Goal: Task Accomplishment & Management: Complete application form

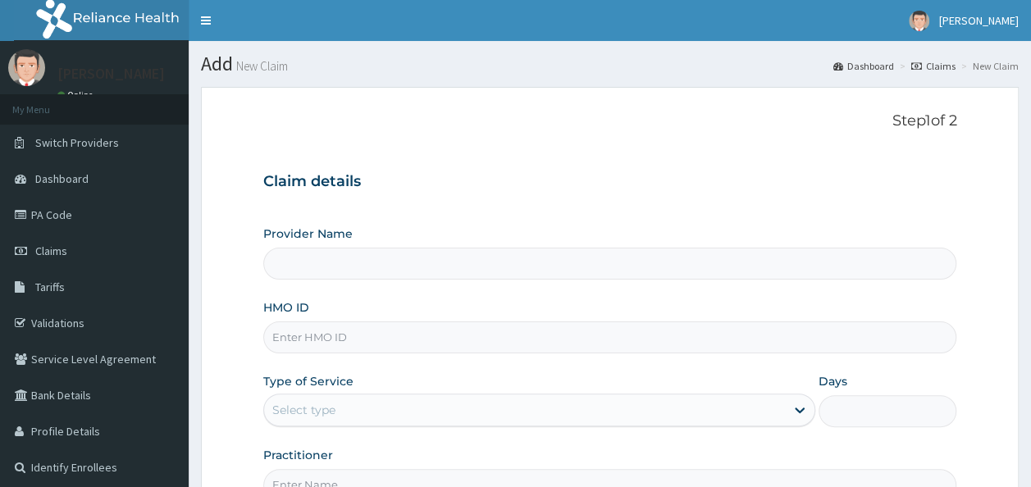
scroll to position [101, 0]
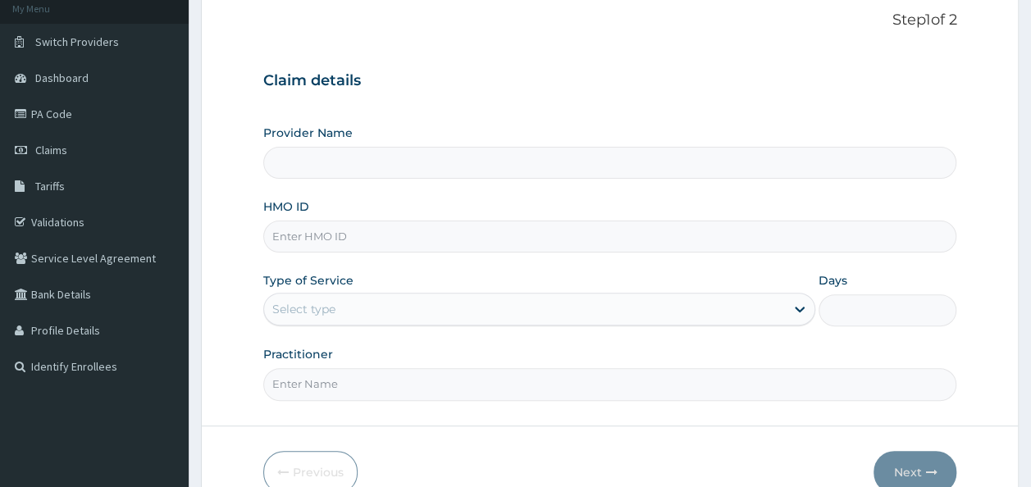
click at [737, 242] on input "HMO ID" at bounding box center [610, 237] width 694 height 32
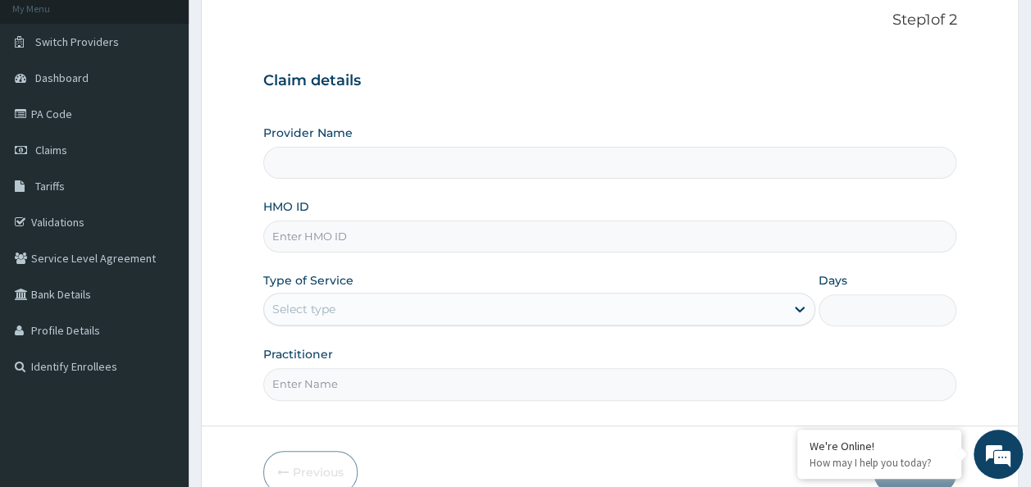
scroll to position [0, 0]
click at [362, 241] on input "HMO ID" at bounding box center [610, 237] width 694 height 32
paste input "EKW/10009/A"
type input "EKW/10009/A"
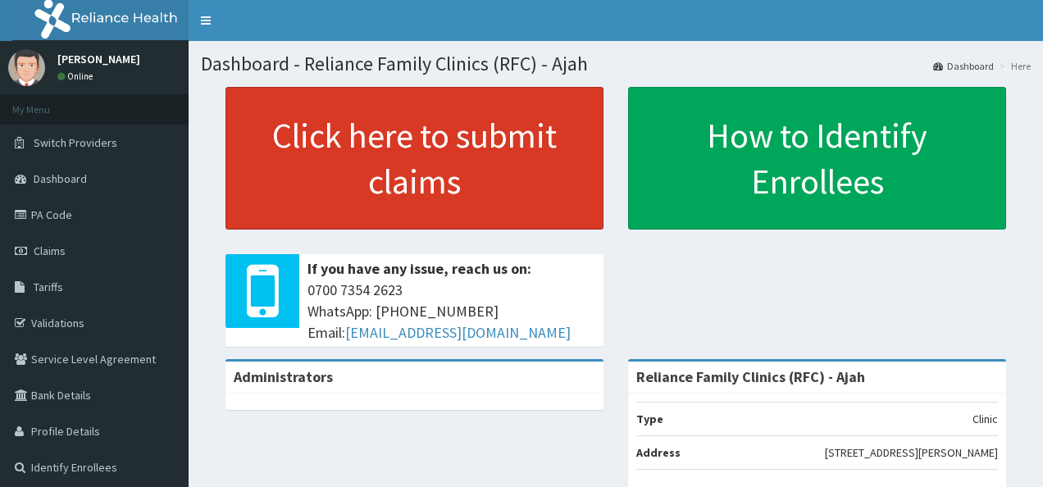
click at [372, 180] on link "Click here to submit claims" at bounding box center [415, 158] width 378 height 143
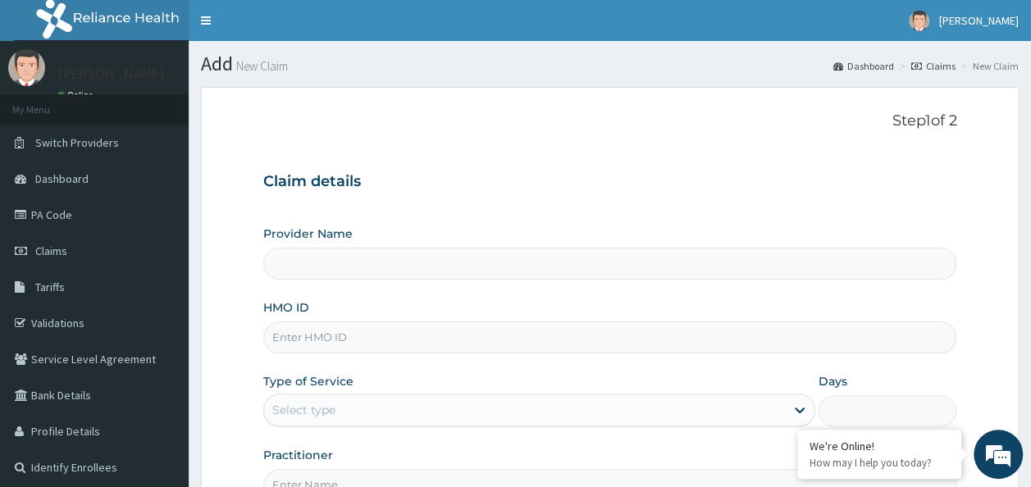
type input "Reliance Family Clinics (RFC) - Ajah"
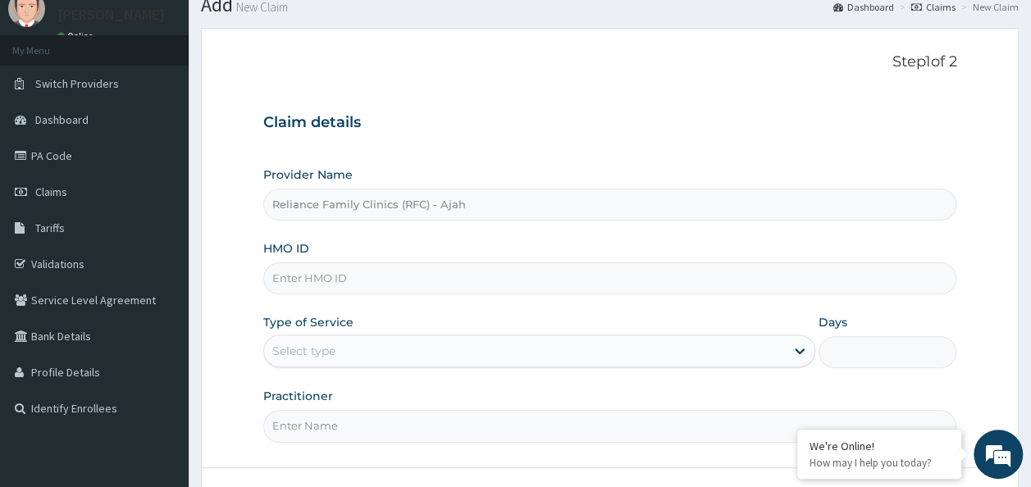
scroll to position [99, 0]
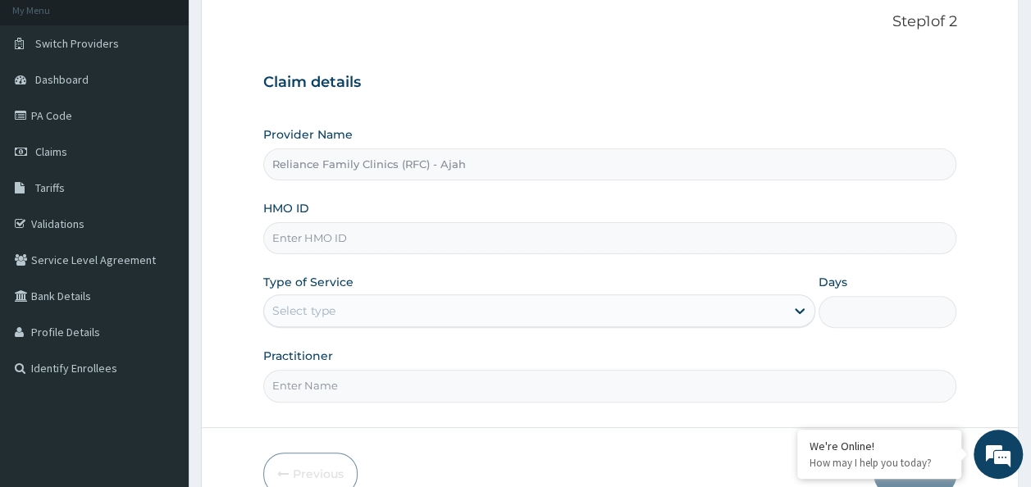
click at [399, 235] on input "HMO ID" at bounding box center [610, 238] width 694 height 32
paste input "EKW/10009/A"
type input "EKW/10009/A"
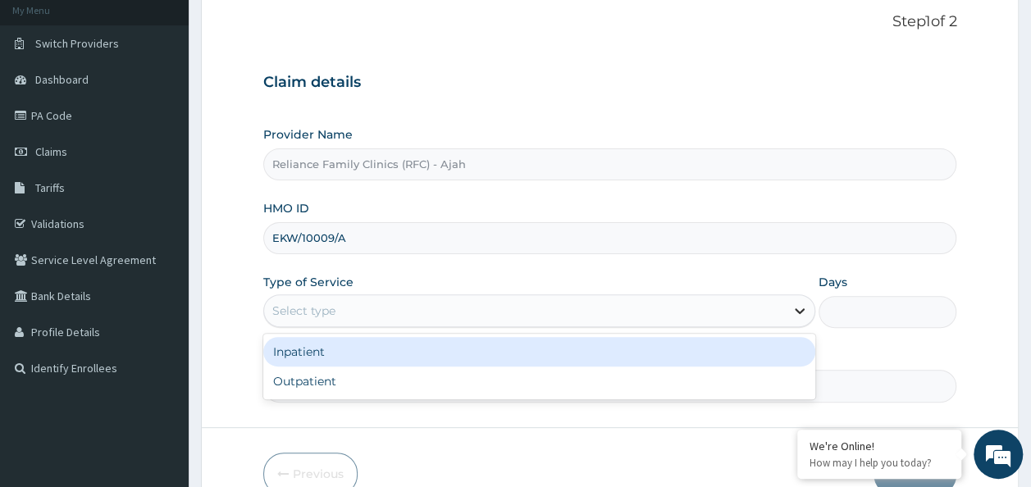
click at [795, 310] on icon at bounding box center [799, 311] width 16 height 16
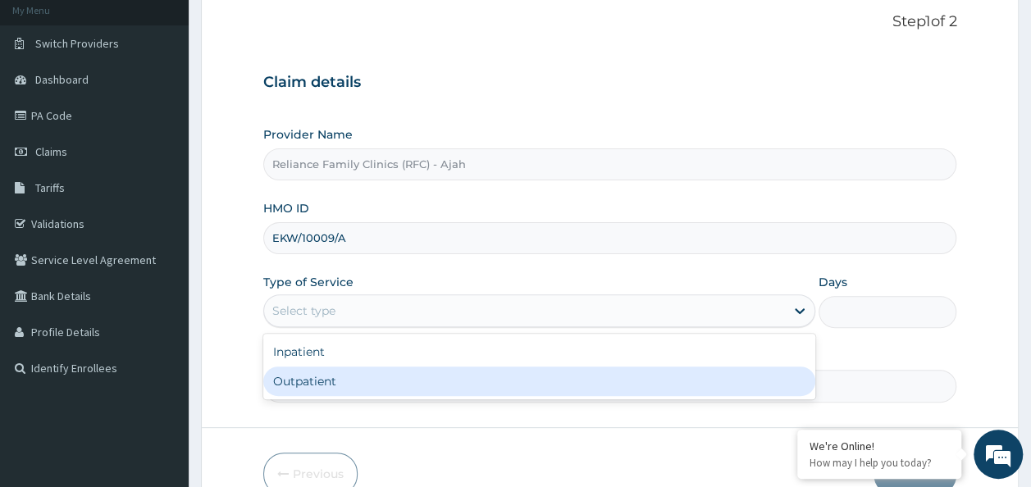
click at [353, 385] on div "Outpatient" at bounding box center [539, 382] width 552 height 30
type input "1"
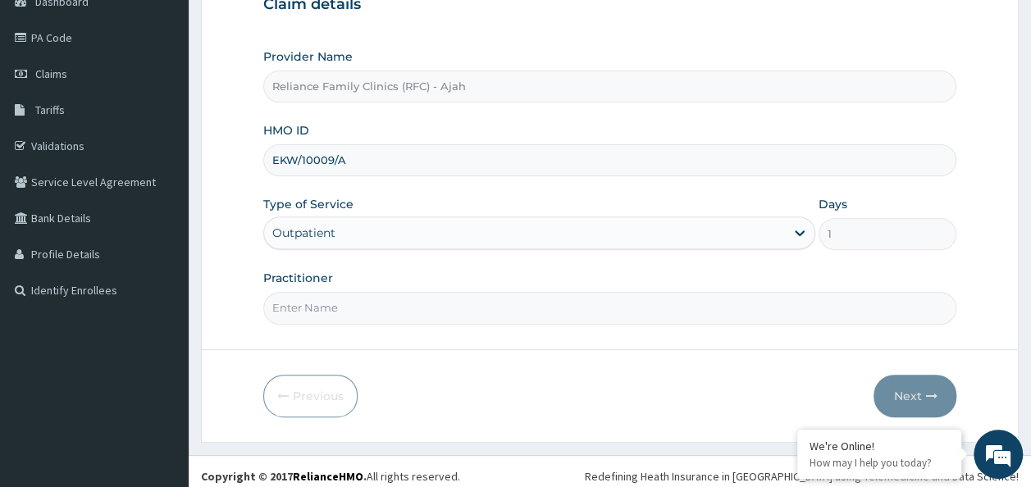
scroll to position [184, 0]
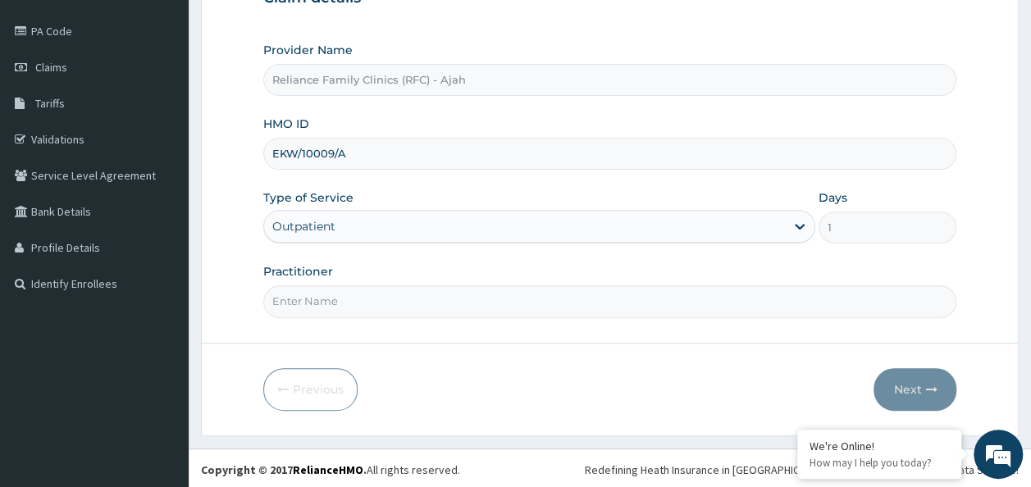
click at [439, 292] on input "Practitioner" at bounding box center [610, 301] width 694 height 32
type input "DR LOCUM"
click at [910, 403] on button "Next" at bounding box center [914, 389] width 83 height 43
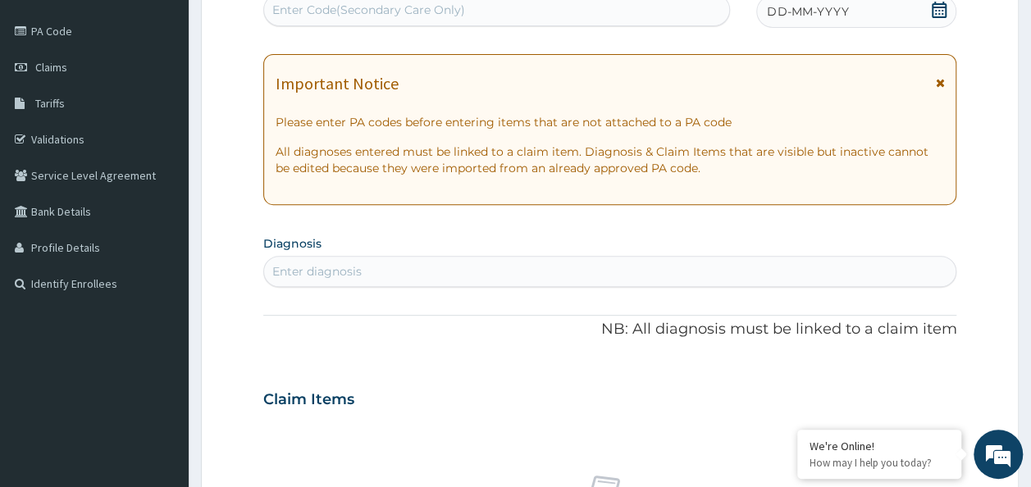
click at [303, 272] on div "Enter diagnosis" at bounding box center [316, 271] width 89 height 16
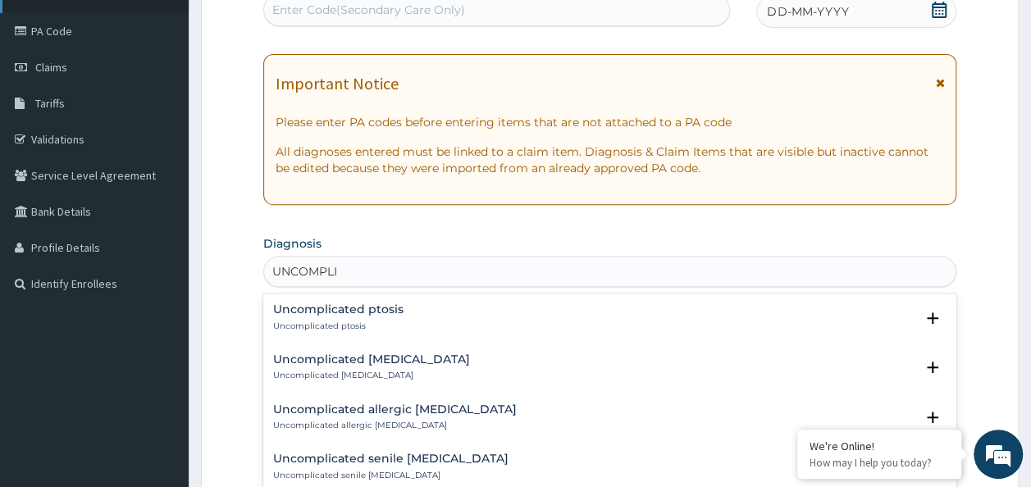
type input "UNCOMPLI"
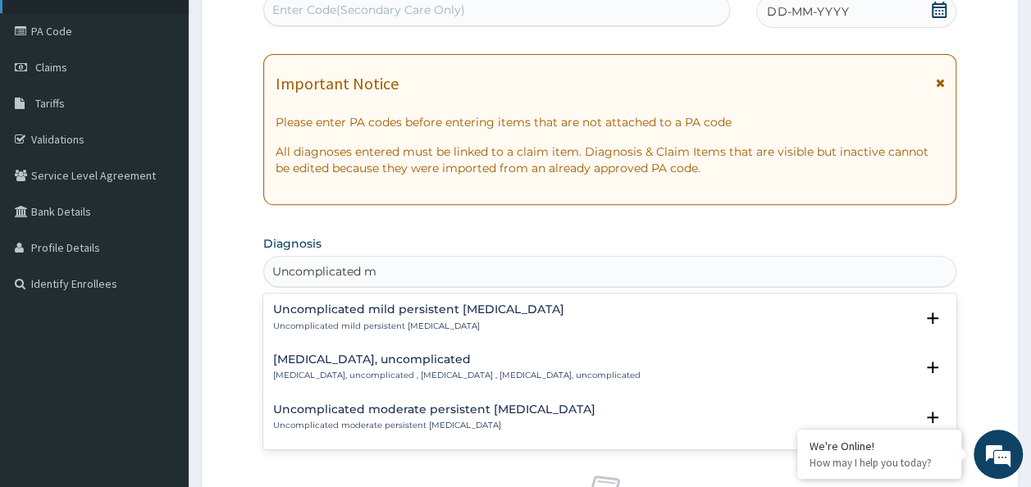
type input "Uncomplicated m"
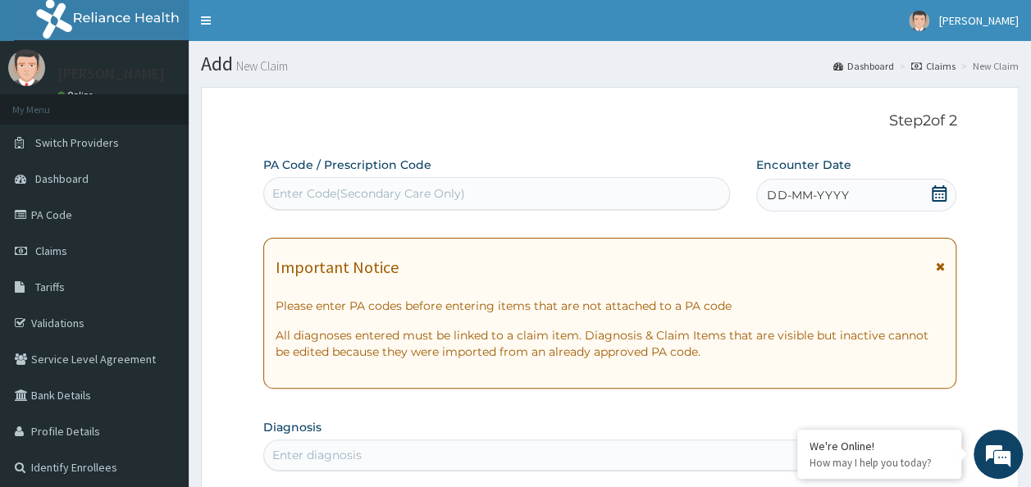
scroll to position [0, 0]
click at [846, 195] on span "DD-MM-YYYY" at bounding box center [807, 195] width 81 height 16
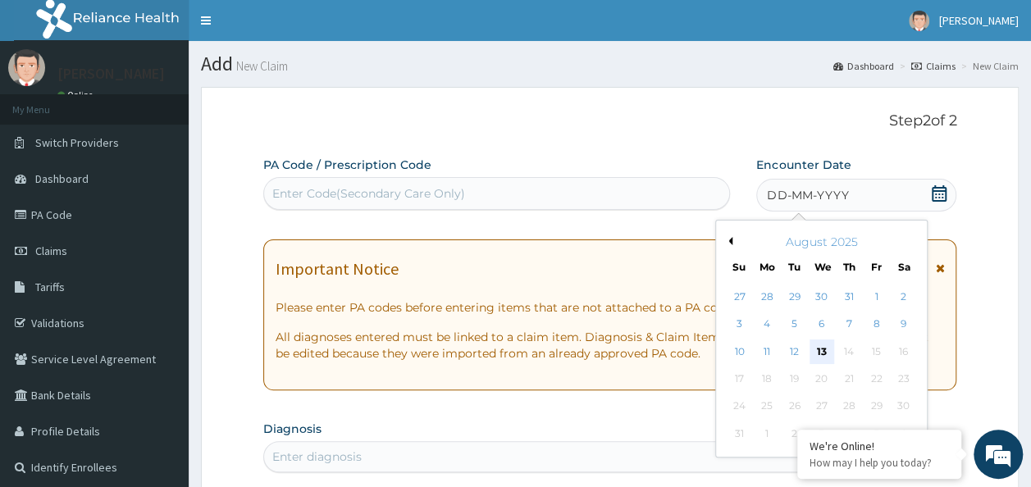
click at [823, 353] on div "13" at bounding box center [821, 352] width 25 height 25
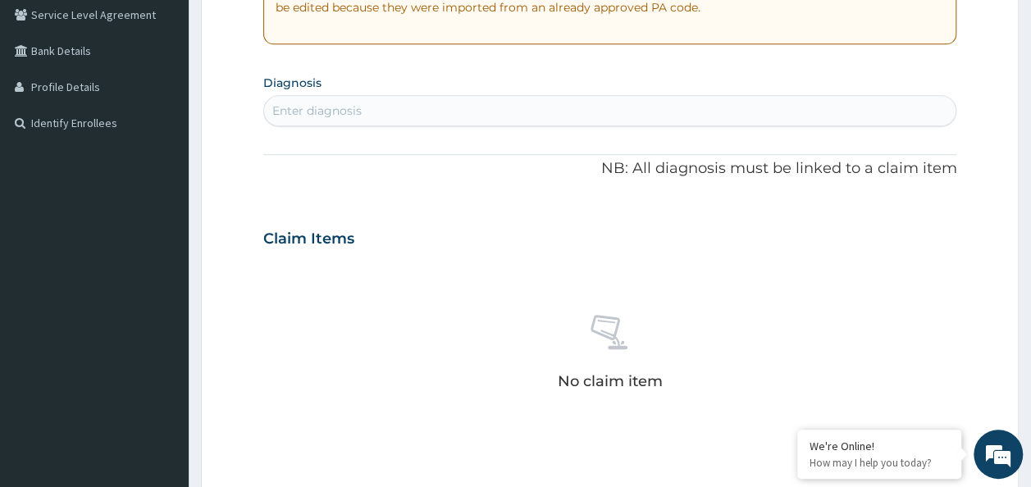
scroll to position [349, 0]
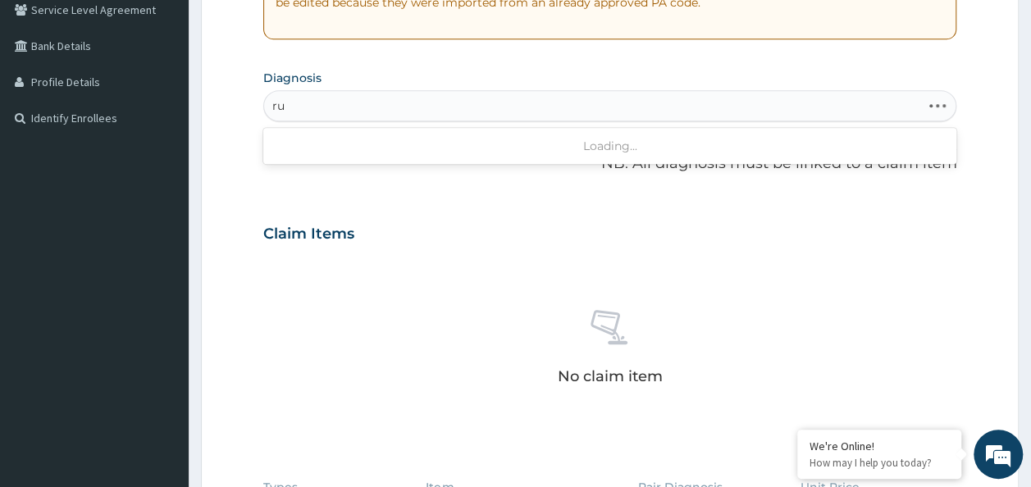
type input "r"
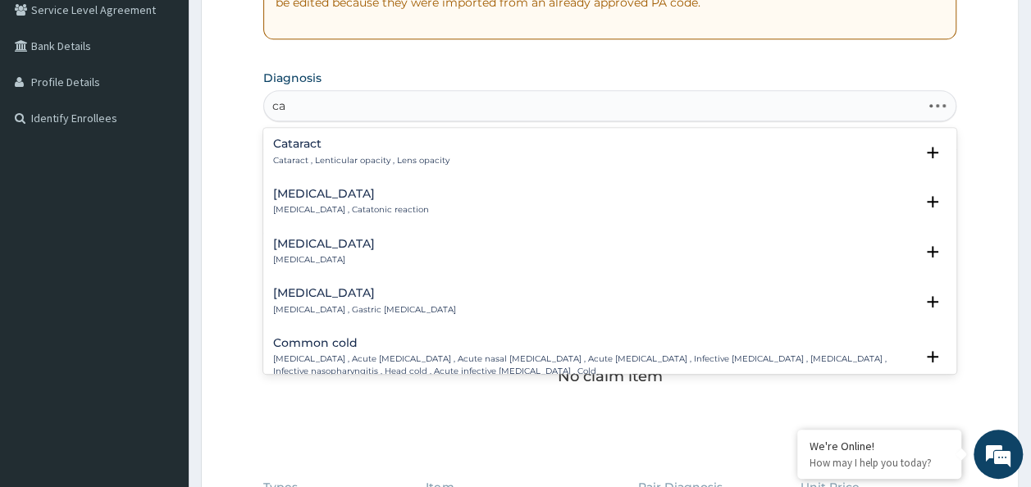
type input "c"
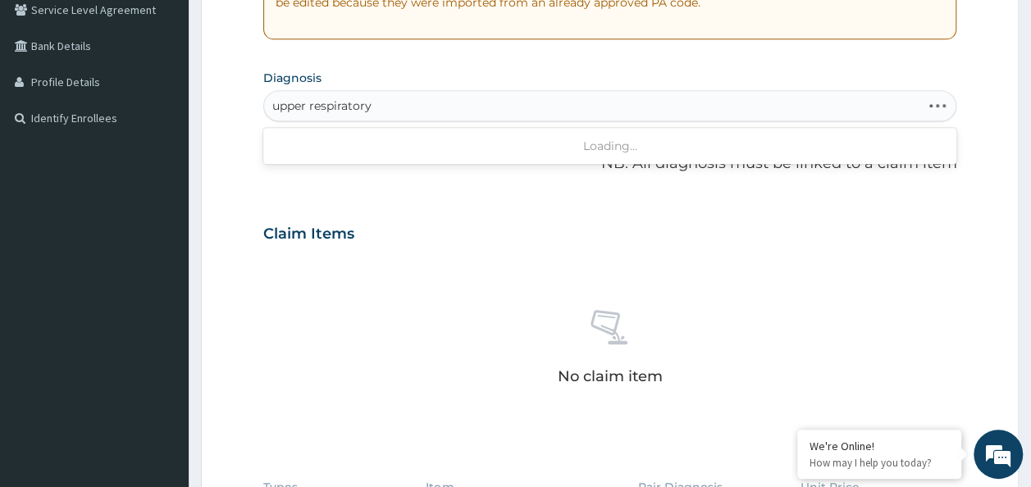
type input "upper respiratory"
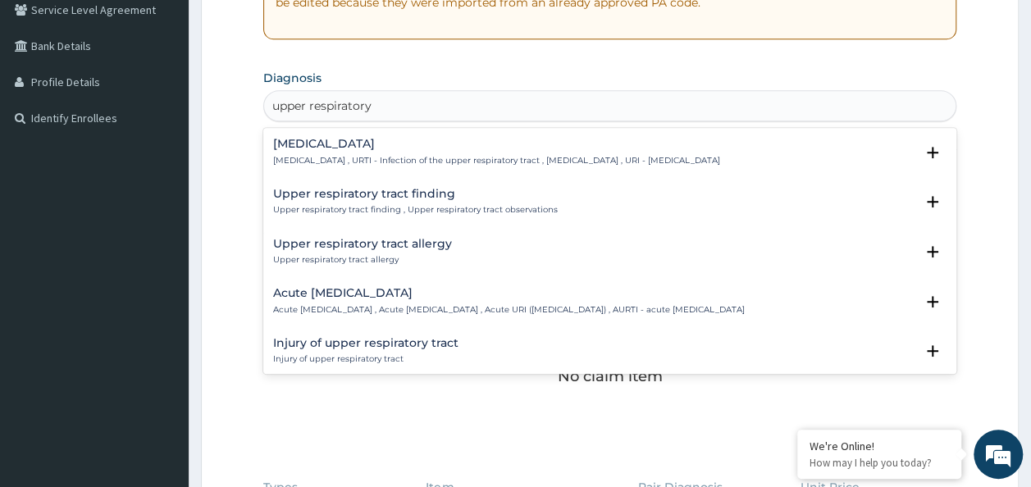
click at [381, 159] on p "Upper respiratory infection , URTI - Infection of the upper respiratory tract ,…" at bounding box center [496, 160] width 447 height 11
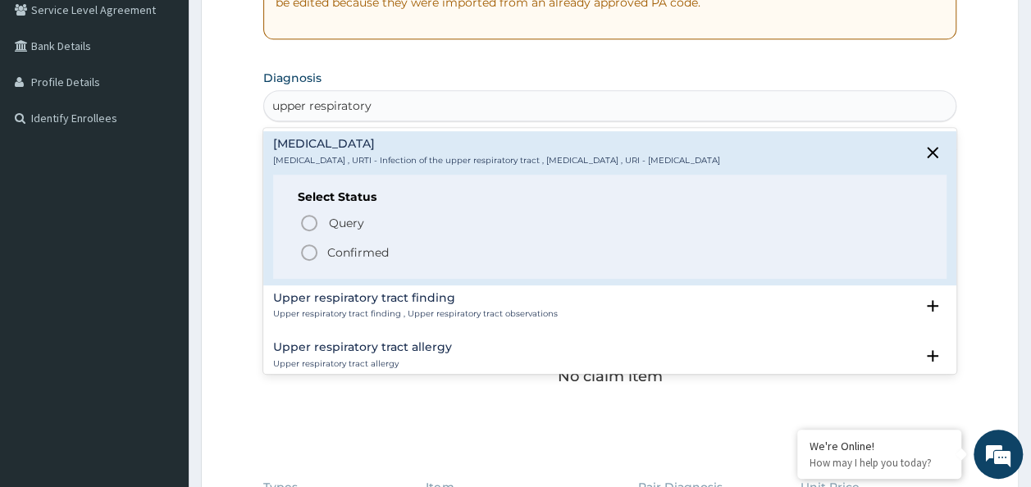
click at [305, 251] on icon "status option filled" at bounding box center [309, 253] width 20 height 20
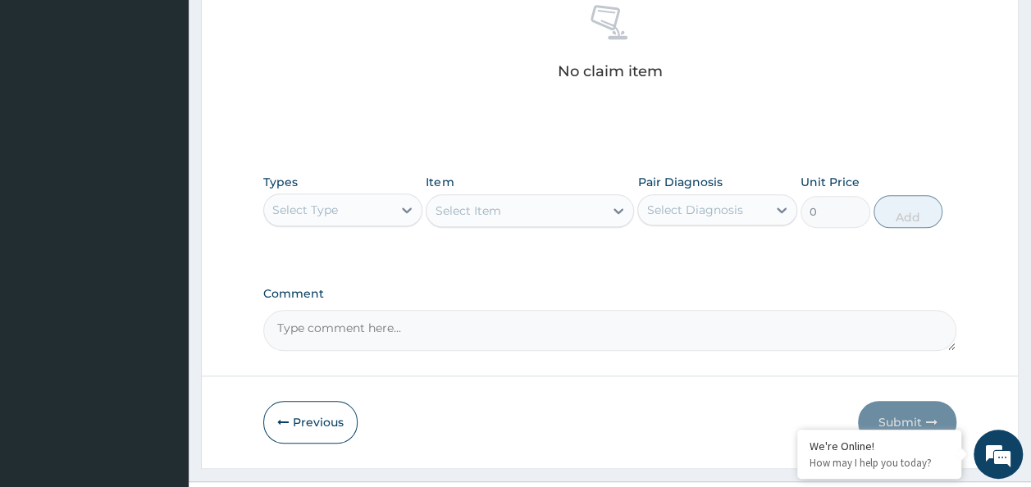
scroll to position [692, 0]
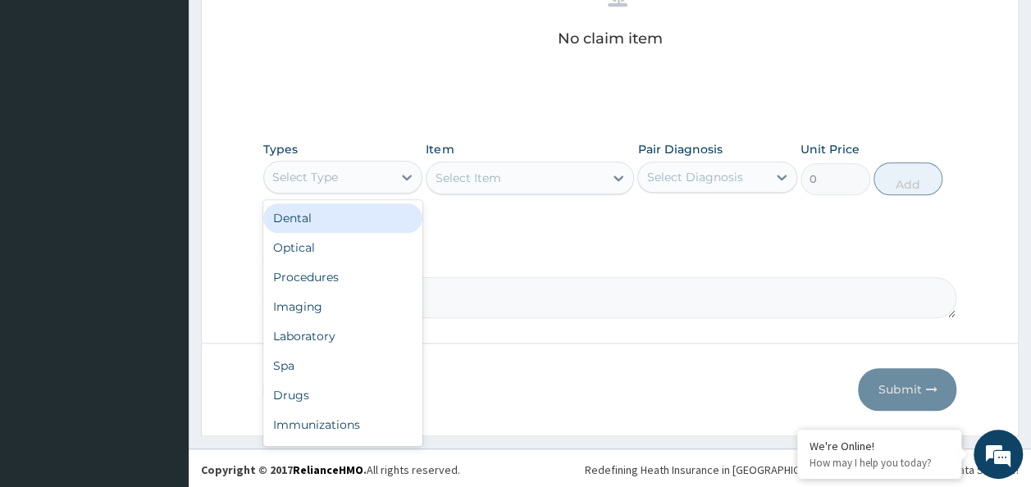
click at [335, 287] on div "Procedures" at bounding box center [343, 277] width 160 height 30
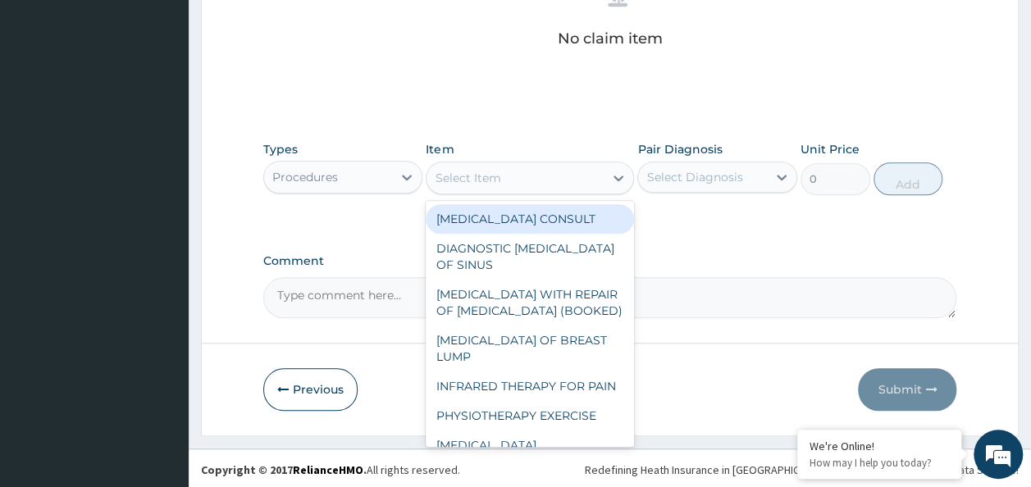
click at [542, 174] on div "Select Item" at bounding box center [514, 178] width 177 height 26
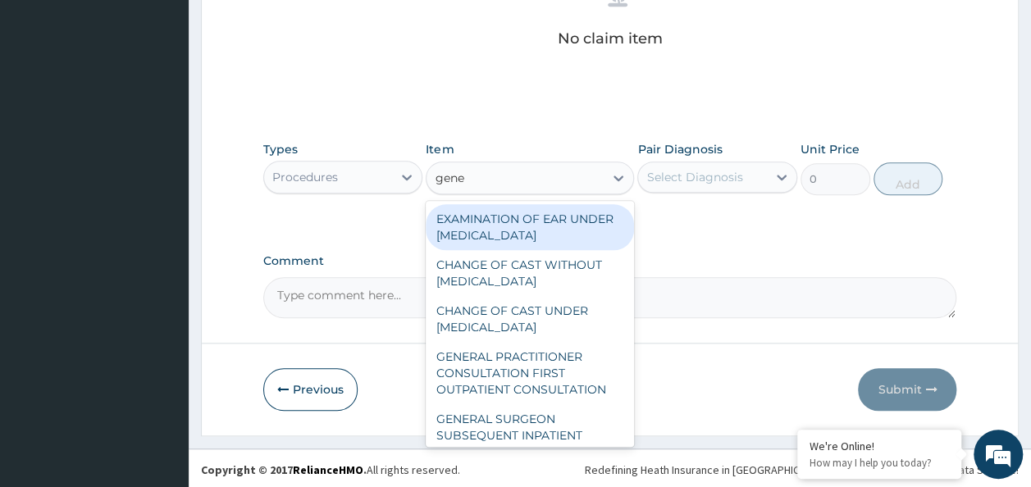
type input "gener"
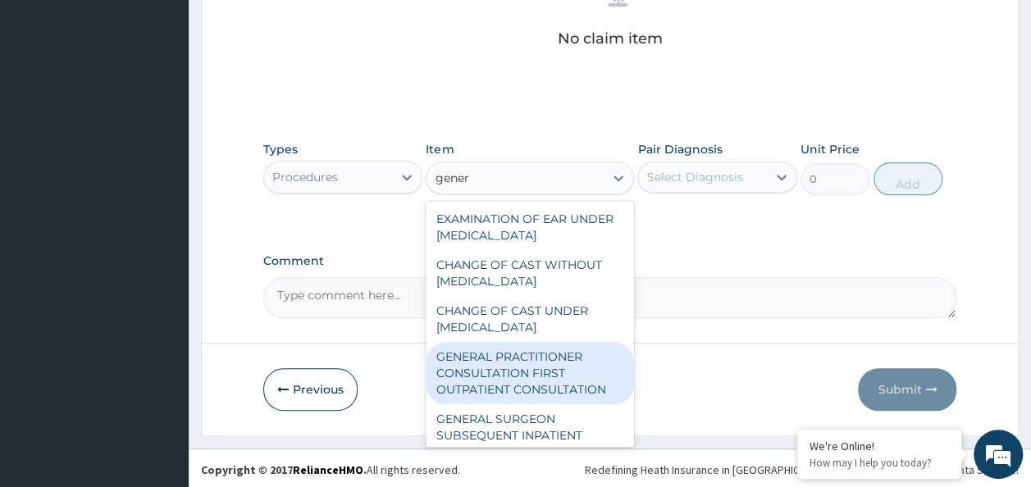
click at [512, 371] on div "GENERAL PRACTITIONER CONSULTATION FIRST OUTPATIENT CONSULTATION" at bounding box center [530, 373] width 208 height 62
type input "3370.125"
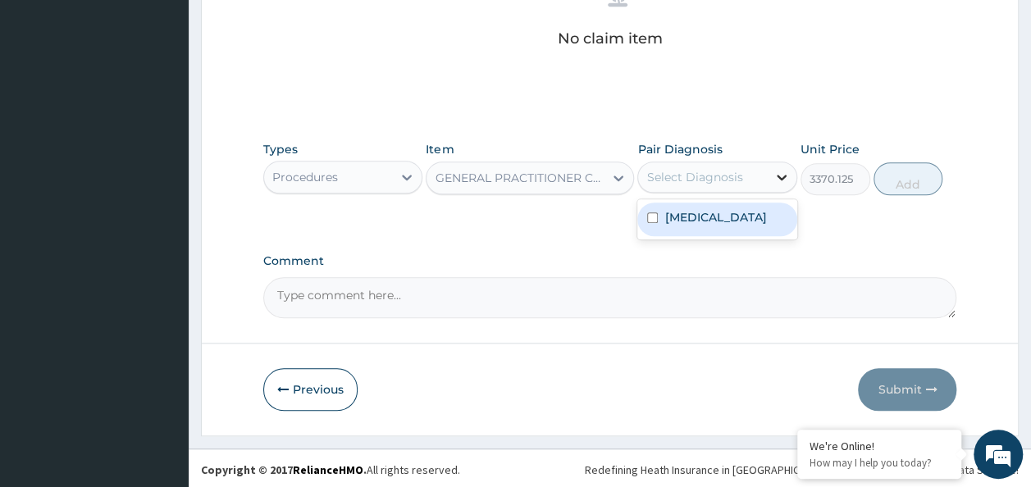
click at [786, 172] on icon at bounding box center [781, 177] width 16 height 16
click at [701, 226] on label "Upper respiratory infection" at bounding box center [715, 217] width 102 height 16
checkbox input "true"
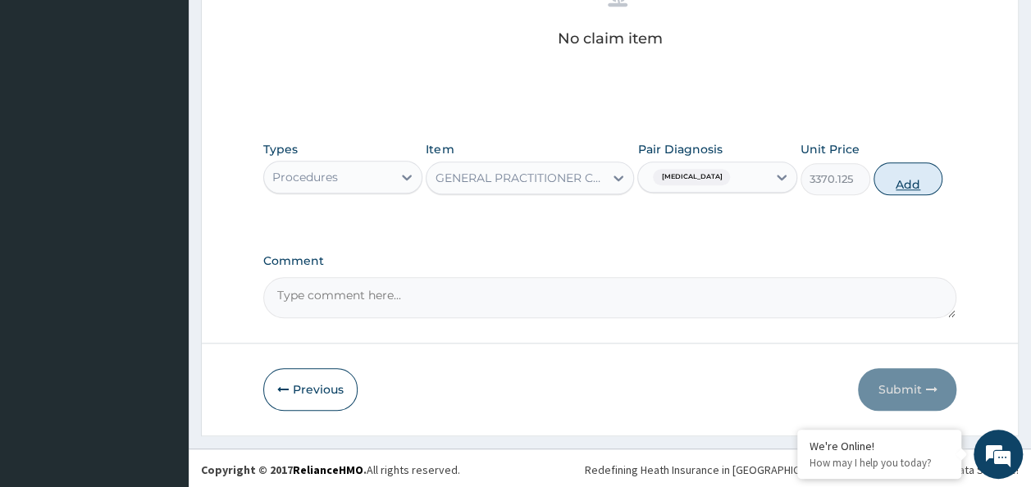
click at [891, 171] on button "Add" at bounding box center [908, 178] width 70 height 33
type input "0"
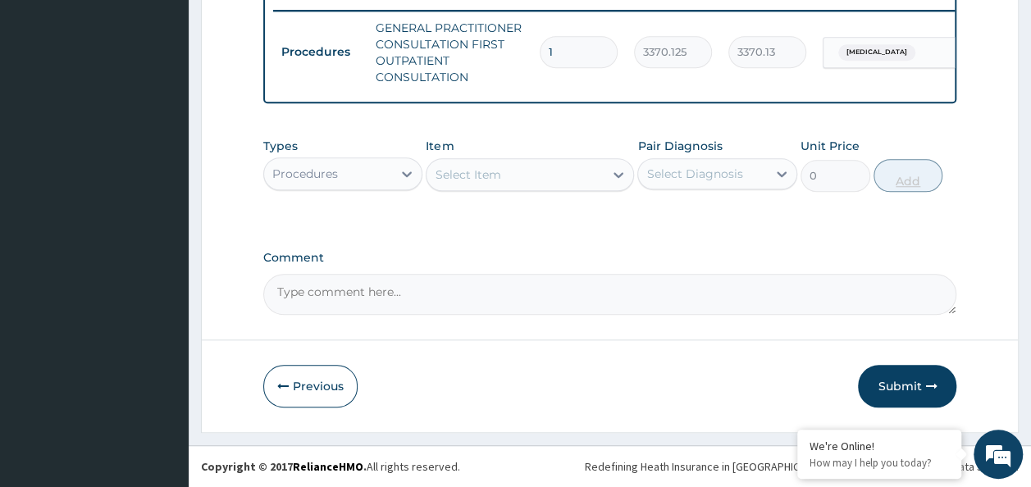
scroll to position [653, 0]
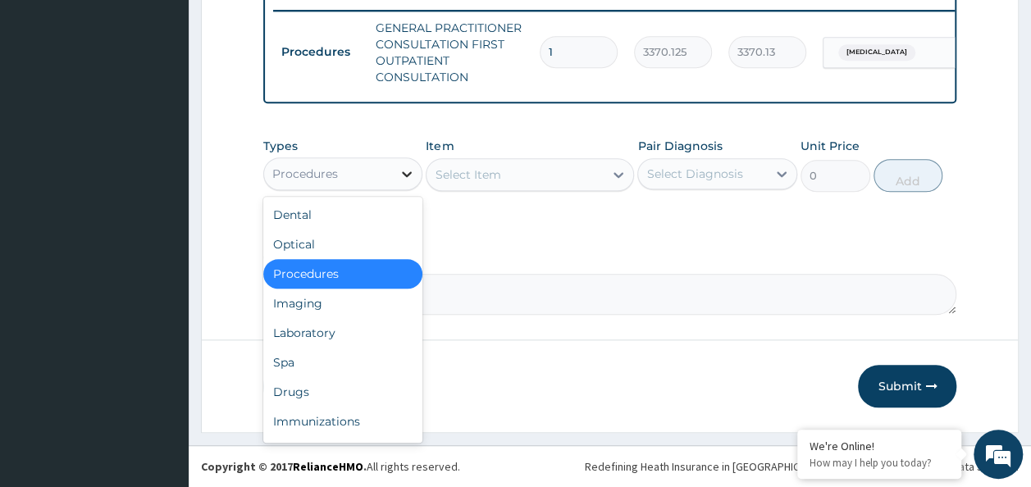
click at [405, 175] on icon at bounding box center [407, 174] width 10 height 6
click at [321, 340] on div "Laboratory" at bounding box center [343, 333] width 160 height 30
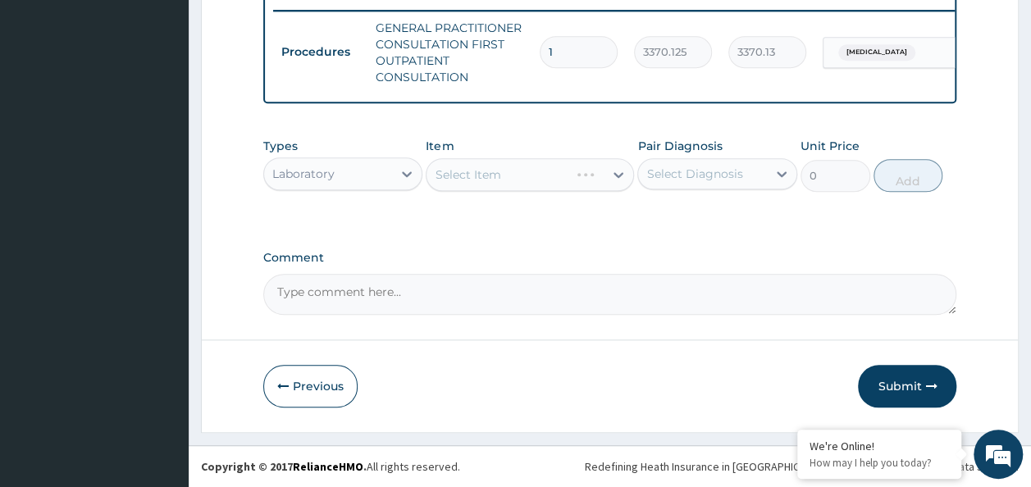
click at [534, 178] on div "Select Item" at bounding box center [530, 174] width 208 height 33
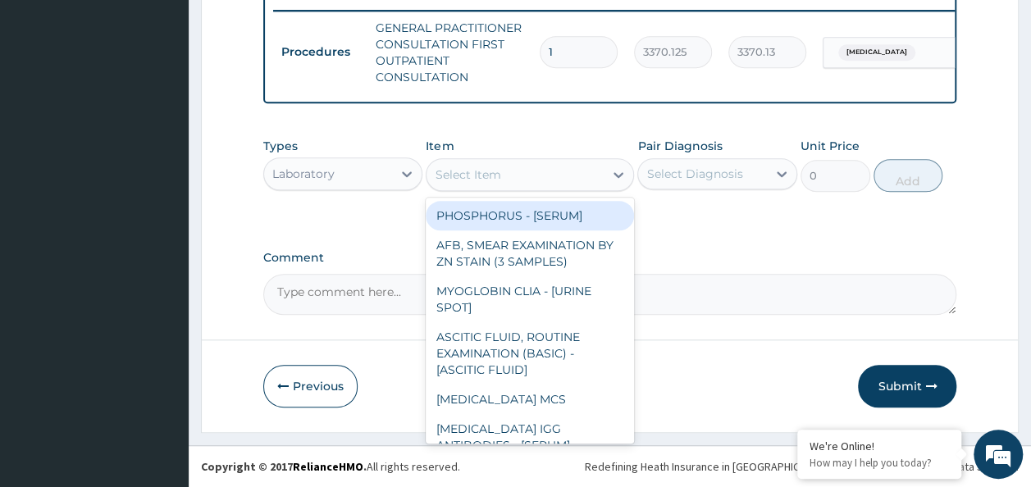
click at [559, 175] on div "Select Item" at bounding box center [514, 175] width 177 height 26
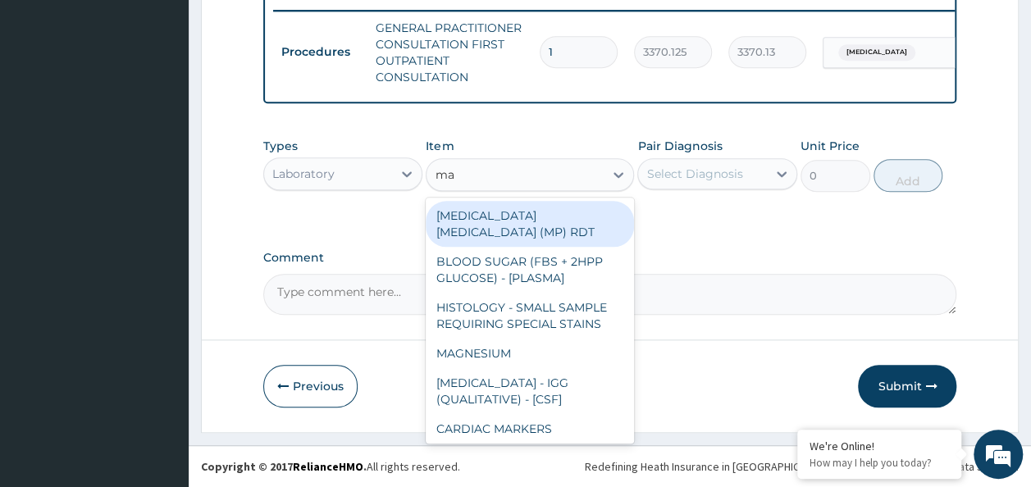
type input "mal"
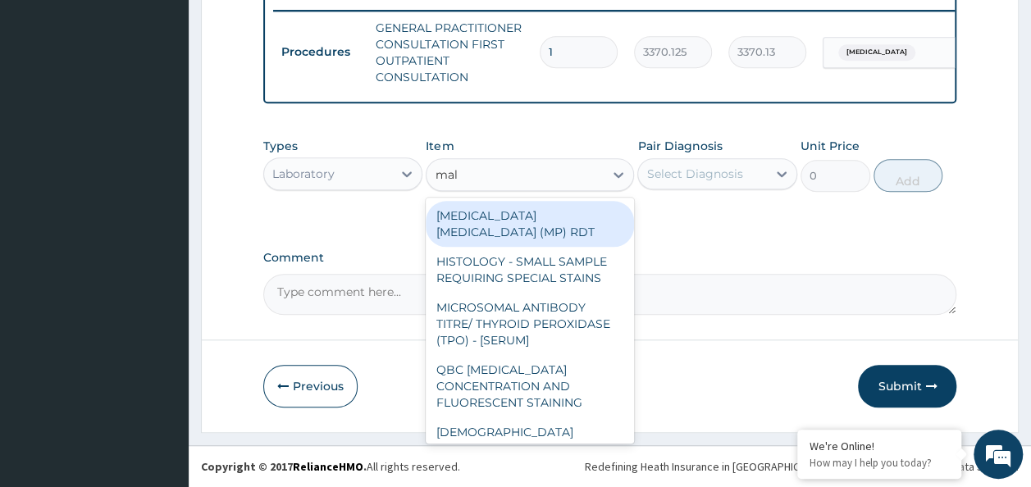
click at [543, 223] on div "MALARIA PARASITE (MP) RDT" at bounding box center [530, 224] width 208 height 46
type input "1531.875"
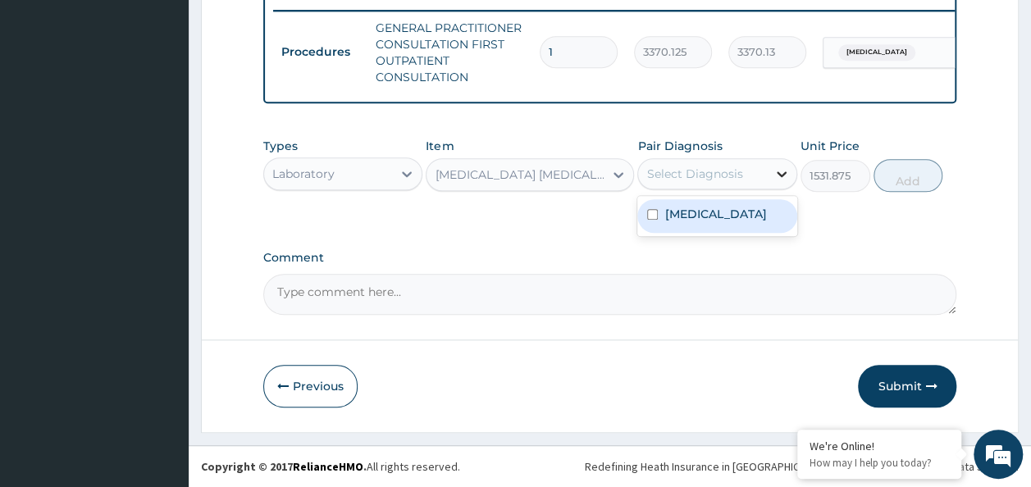
click at [777, 172] on icon at bounding box center [781, 174] width 16 height 16
click at [736, 222] on label "Upper respiratory infection" at bounding box center [715, 214] width 102 height 16
checkbox input "true"
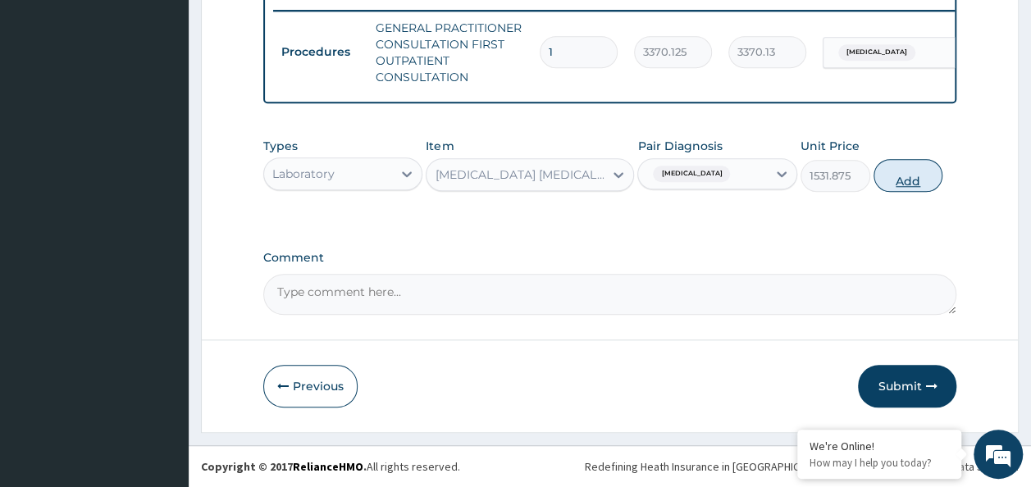
click at [900, 180] on button "Add" at bounding box center [908, 175] width 70 height 33
type input "0"
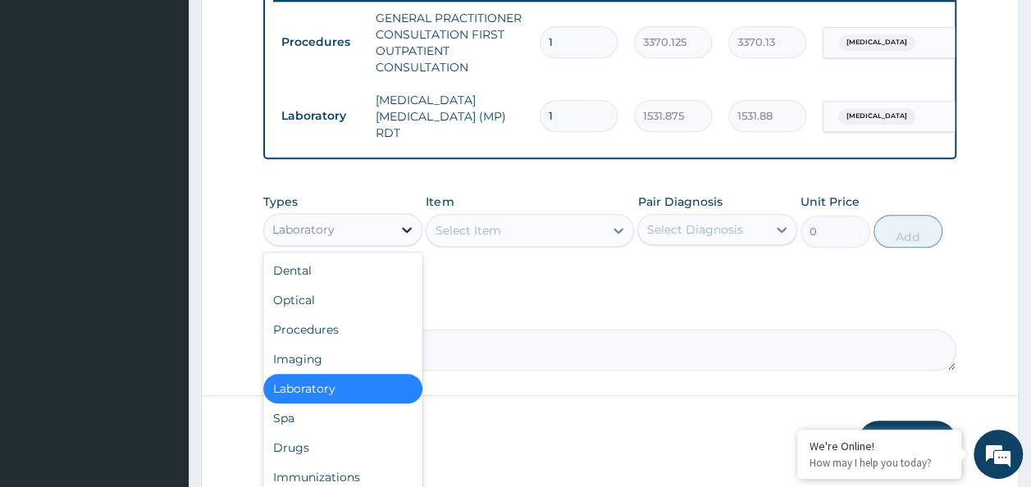
click at [407, 231] on icon at bounding box center [407, 229] width 16 height 16
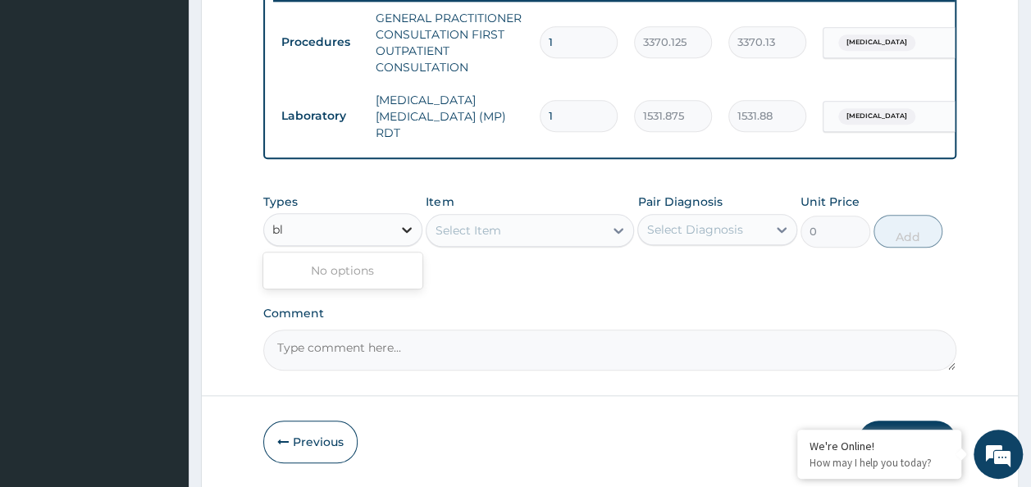
type input "b"
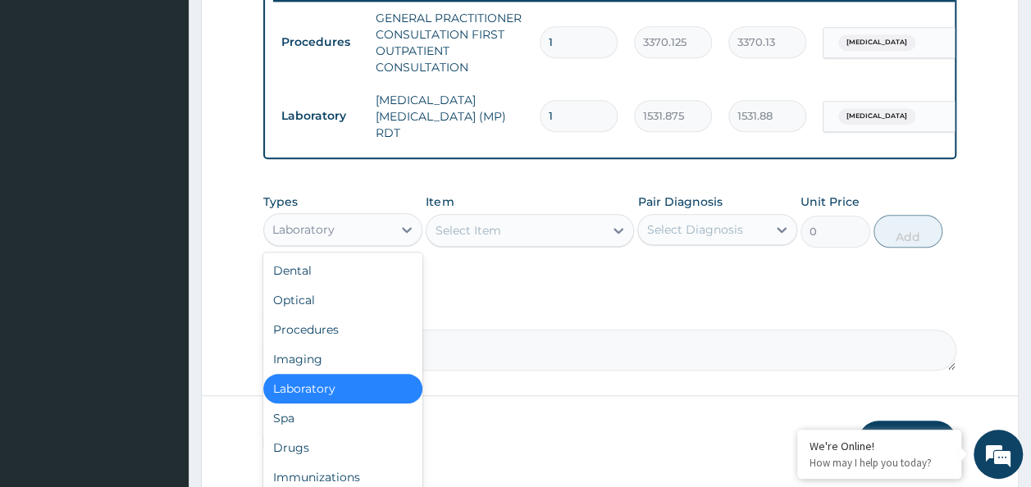
click at [336, 383] on div "Laboratory" at bounding box center [343, 389] width 160 height 30
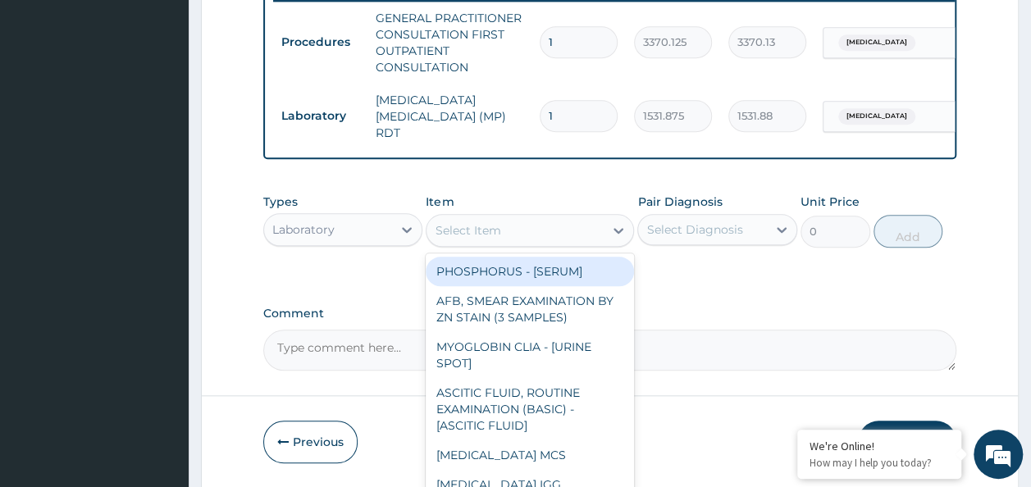
click at [485, 235] on div "Select Item" at bounding box center [468, 230] width 66 height 16
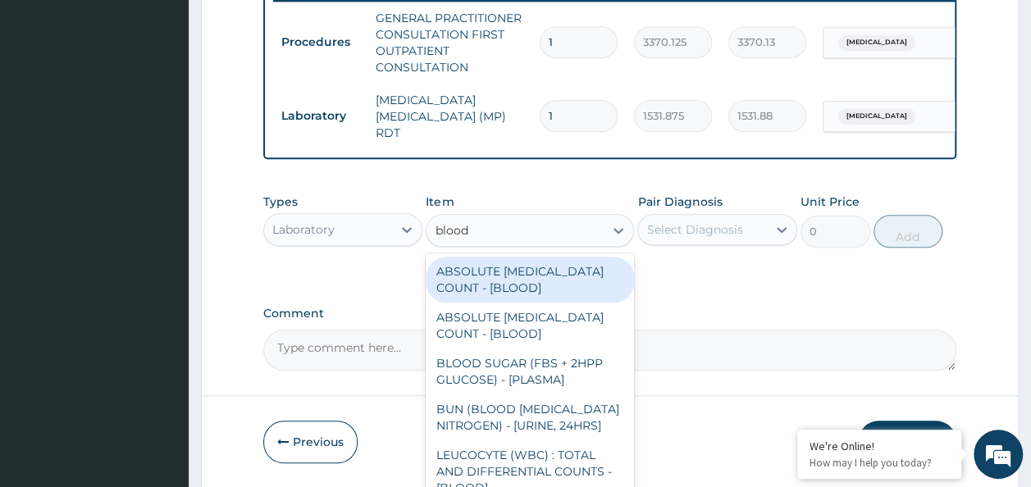
type input "blood c"
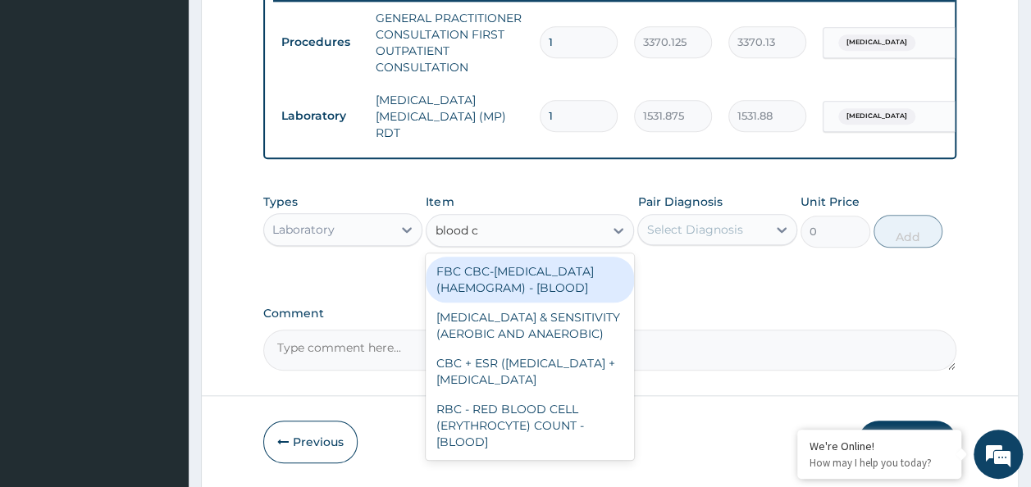
click at [527, 277] on div "FBC CBC-COMPLETE BLOOD COUNT (HAEMOGRAM) - [BLOOD]" at bounding box center [530, 280] width 208 height 46
type input "4085"
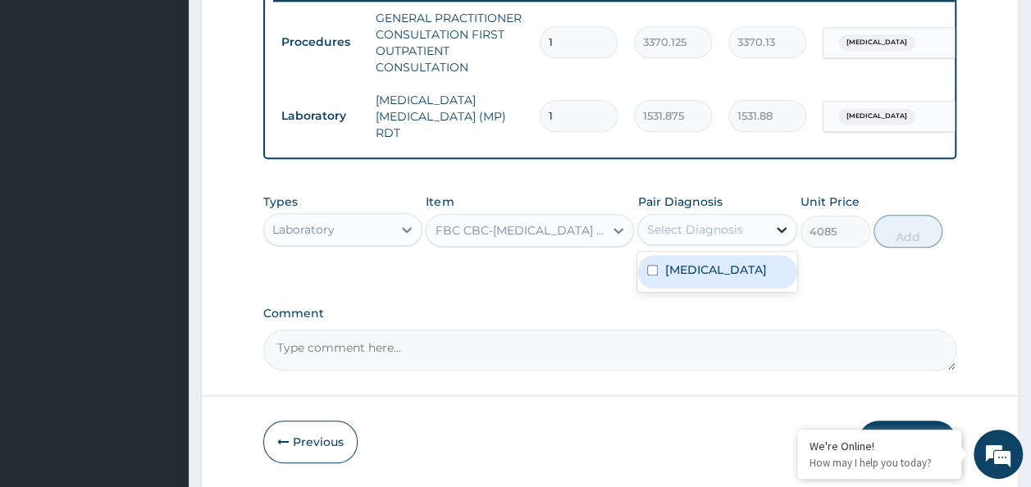
click at [779, 241] on div at bounding box center [782, 230] width 30 height 30
click at [736, 278] on label "Upper respiratory infection" at bounding box center [715, 270] width 102 height 16
checkbox input "true"
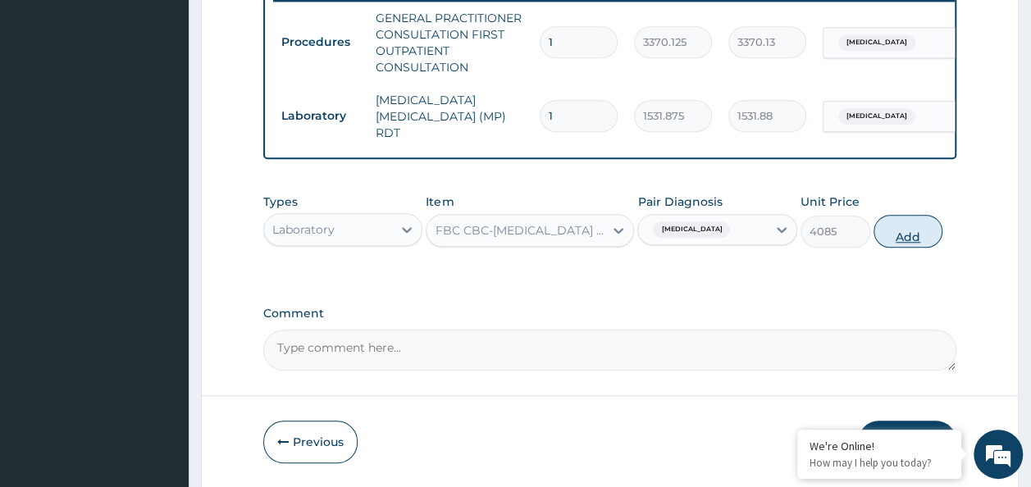
click at [895, 235] on button "Add" at bounding box center [908, 231] width 70 height 33
type input "0"
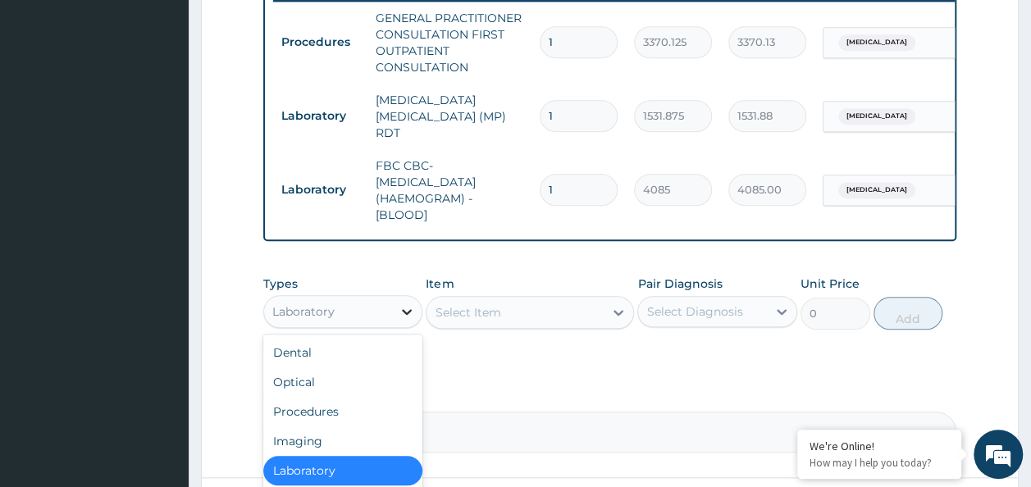
click at [398, 307] on div at bounding box center [407, 312] width 30 height 30
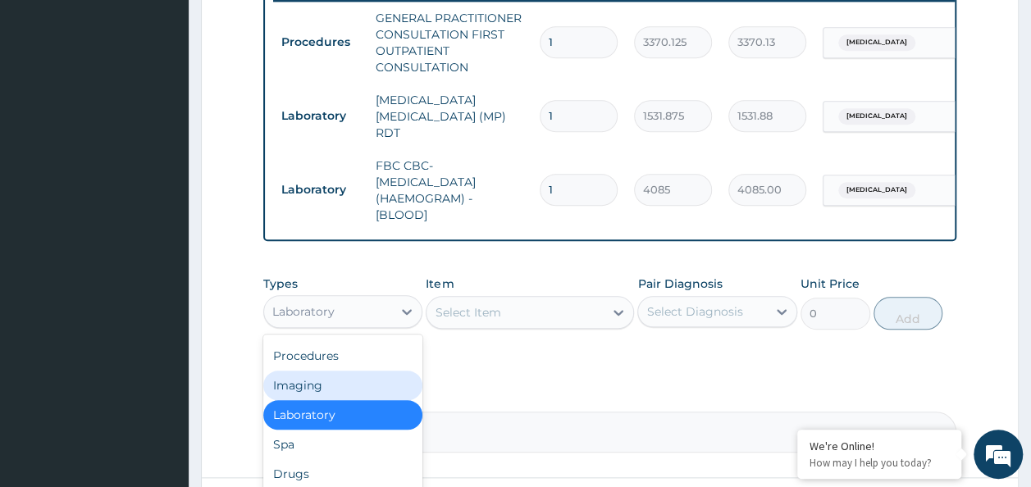
click at [319, 477] on div "Drugs" at bounding box center [343, 474] width 160 height 30
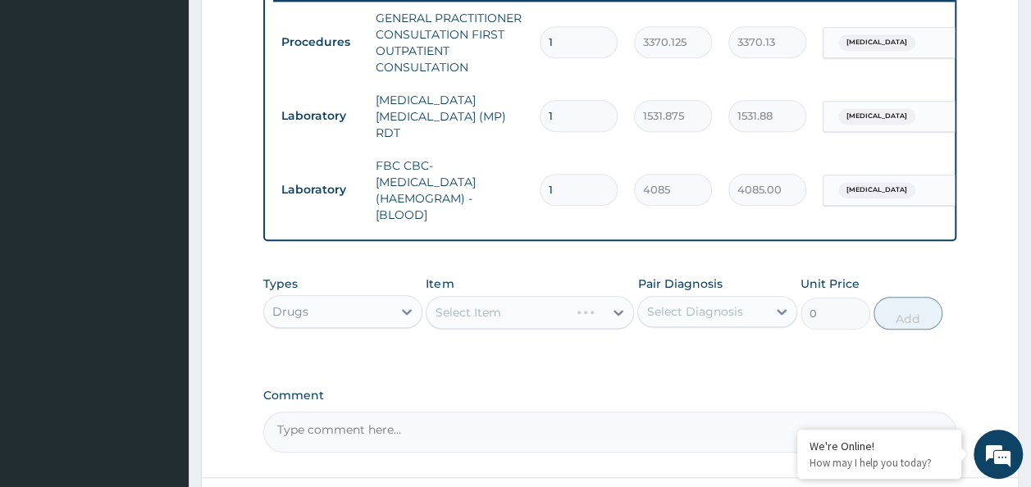
click at [502, 309] on div "Select Item" at bounding box center [530, 312] width 208 height 33
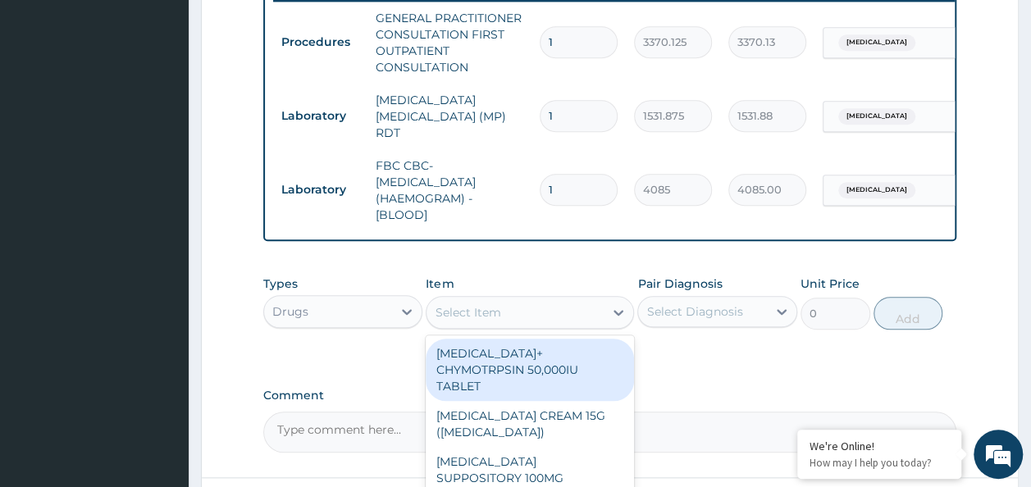
click at [532, 313] on div "Select Item" at bounding box center [514, 312] width 177 height 26
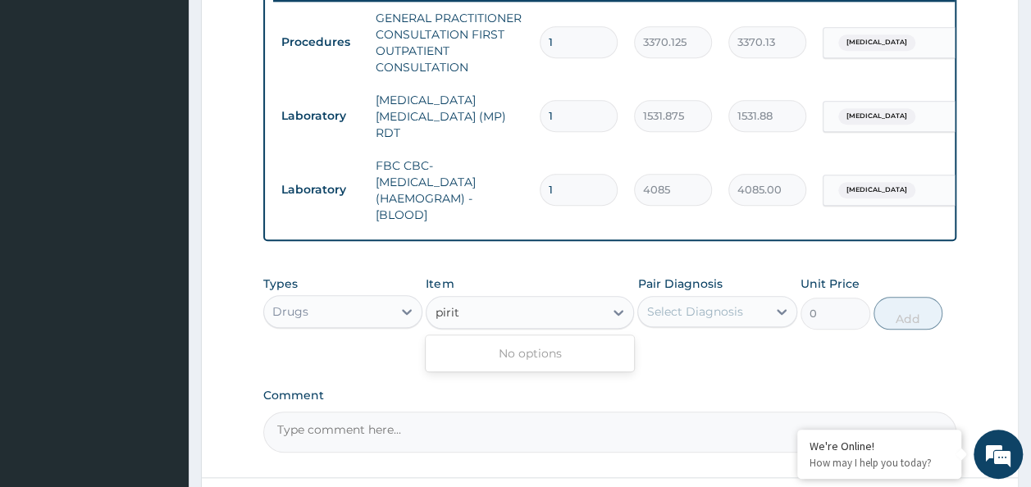
type input "pirit"
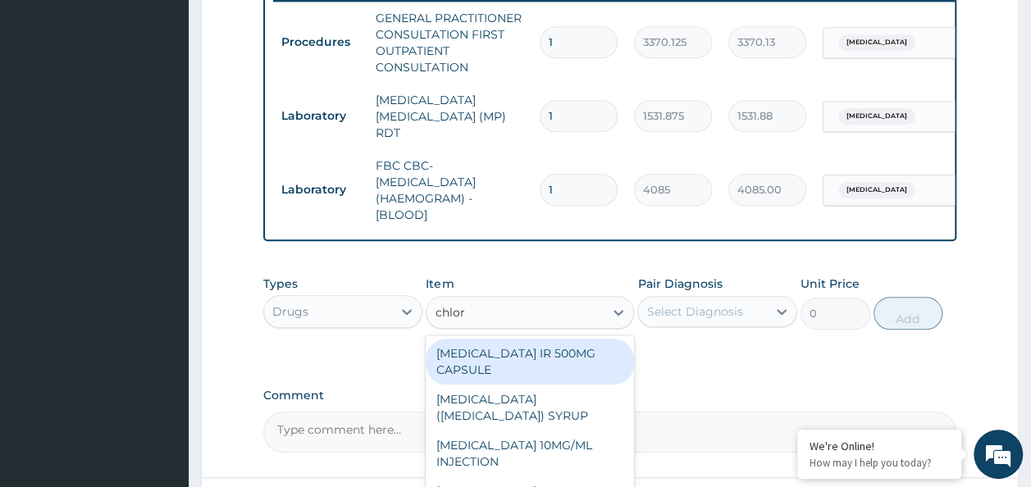
type input "chlorp"
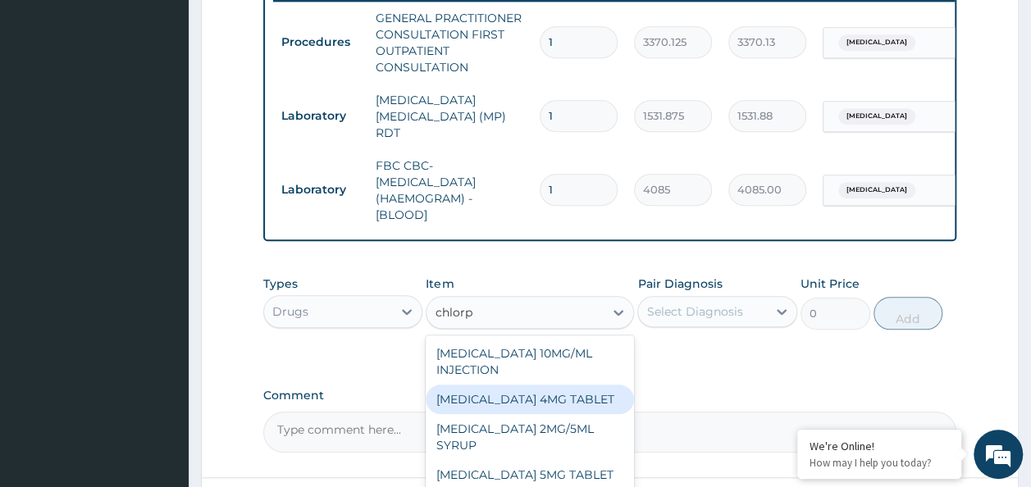
click at [584, 412] on div "CHLORPHENIRAMINE 4MG TABLET" at bounding box center [530, 400] width 208 height 30
type input "60"
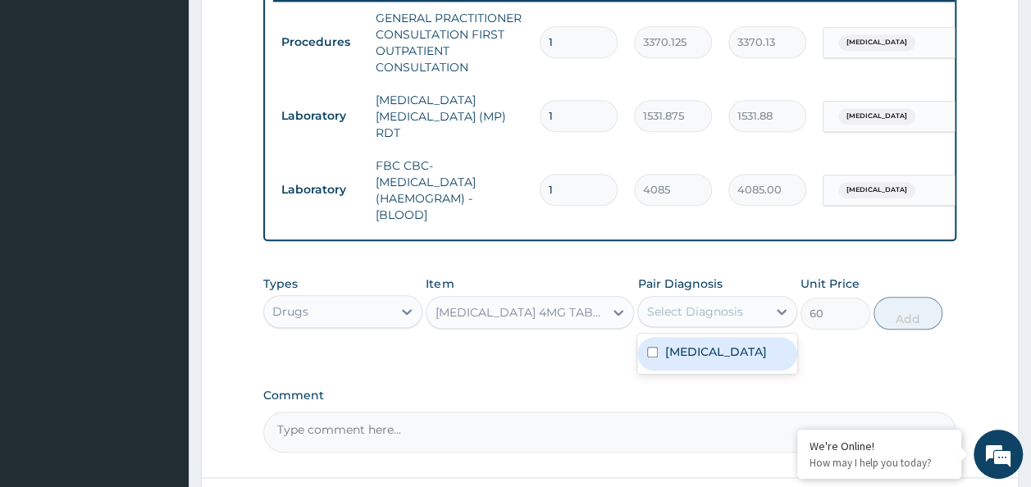
click at [747, 315] on div "Select Diagnosis" at bounding box center [702, 312] width 129 height 26
click at [716, 358] on label "Upper respiratory infection" at bounding box center [715, 352] width 102 height 16
checkbox input "true"
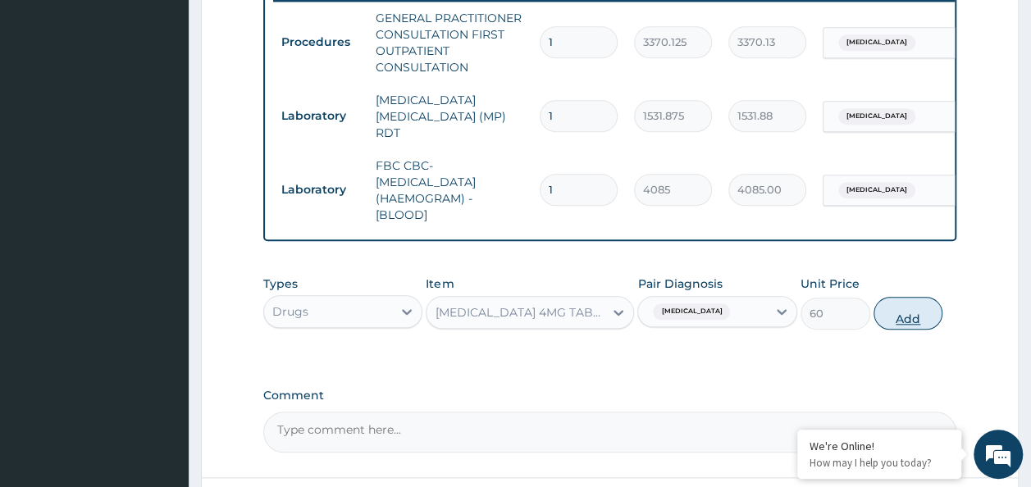
click at [904, 321] on button "Add" at bounding box center [908, 313] width 70 height 33
type input "0"
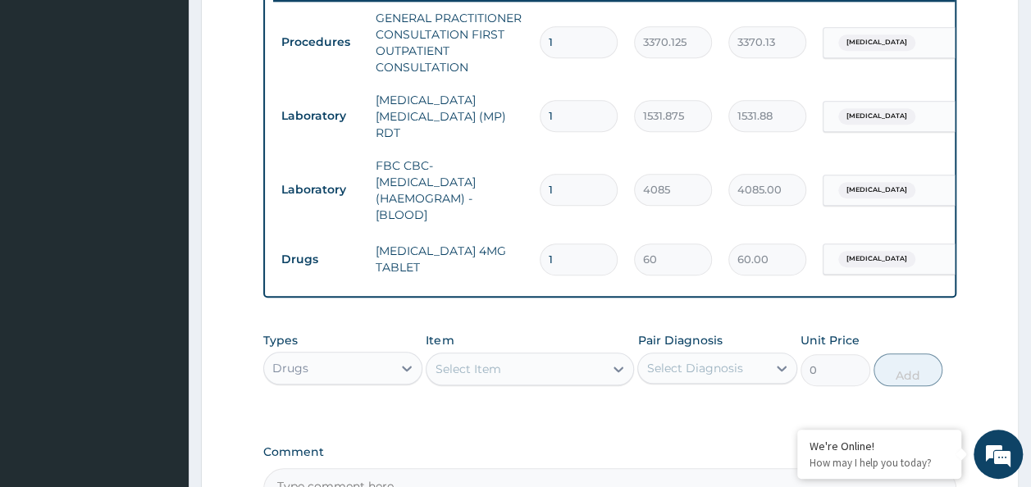
type input "0.00"
type input "5"
type input "300.00"
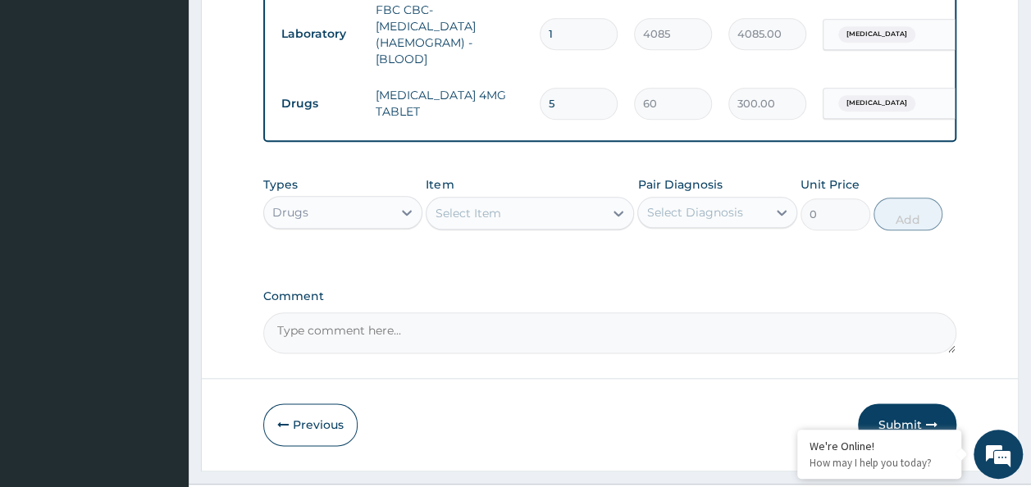
scroll to position [812, 0]
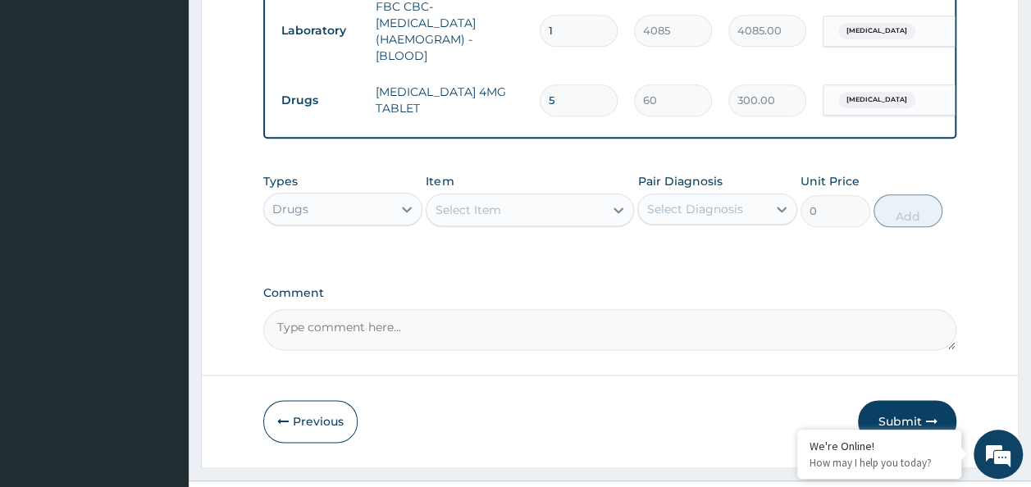
type input "5"
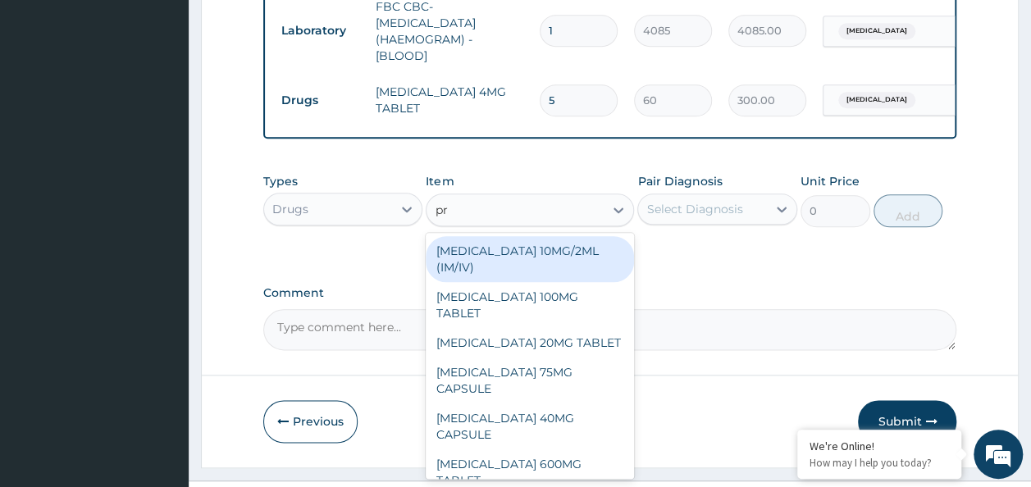
type input "pre"
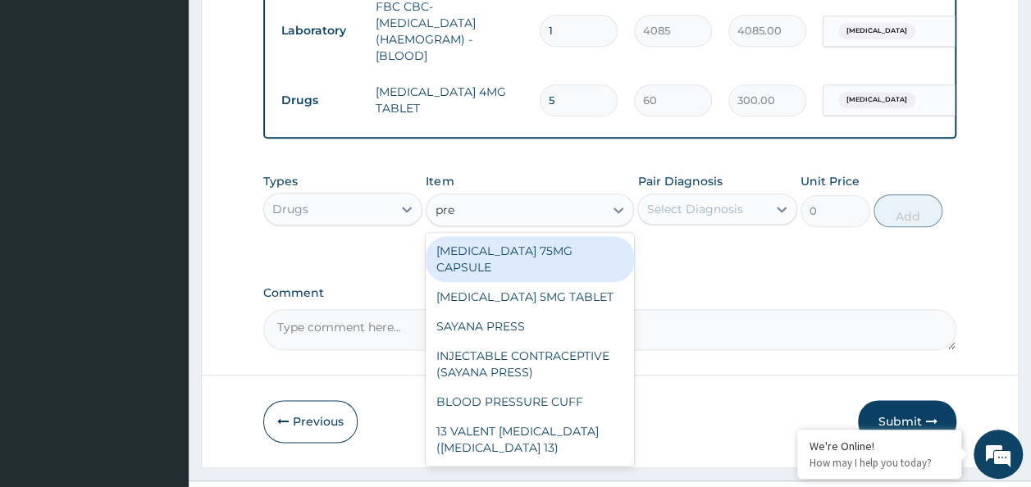
click at [549, 258] on div "PREGABALIN 75MG CAPSULE" at bounding box center [530, 259] width 208 height 46
type input "198"
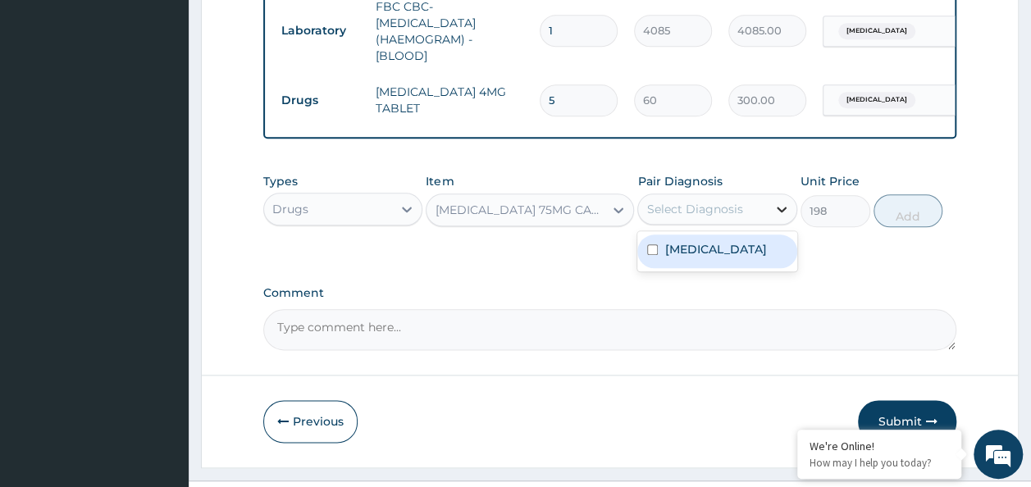
click at [782, 212] on icon at bounding box center [782, 210] width 10 height 6
click at [738, 251] on label "Upper respiratory infection" at bounding box center [715, 249] width 102 height 16
checkbox input "true"
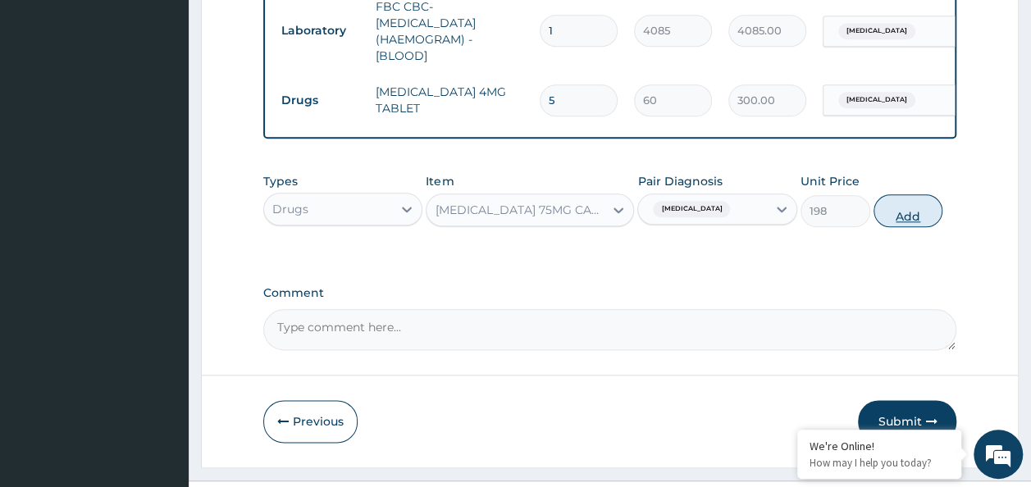
click at [913, 212] on button "Add" at bounding box center [908, 210] width 70 height 33
type input "0"
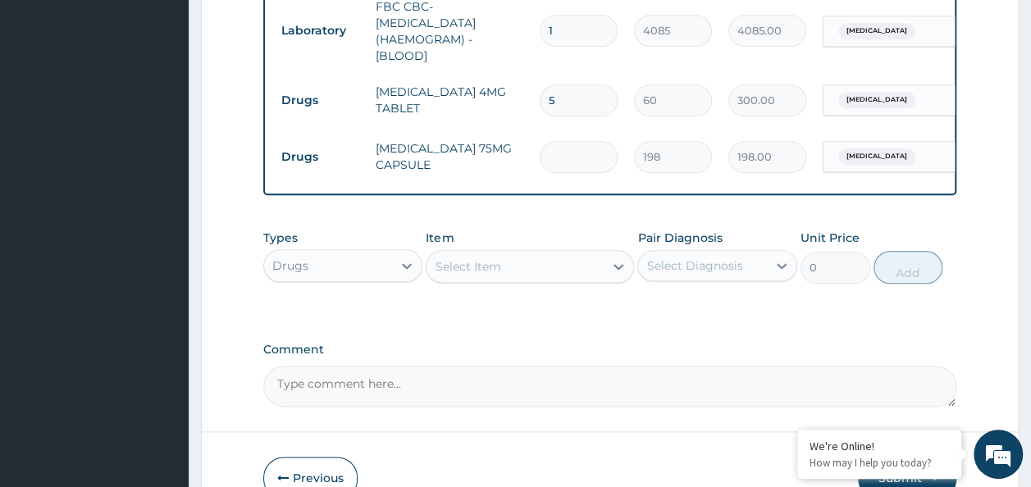
type input "0.00"
type input "5"
type input "990.00"
type input "5"
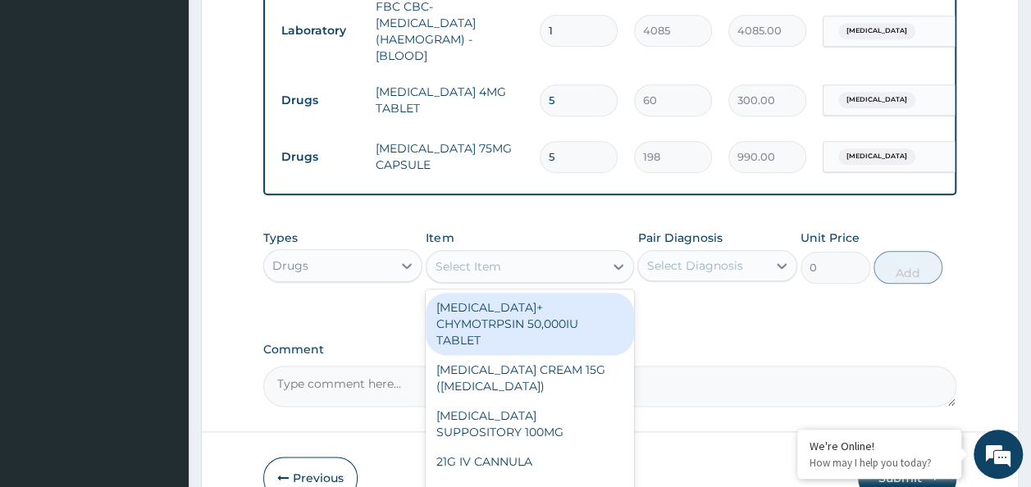
click at [482, 271] on div "Select Item" at bounding box center [468, 266] width 66 height 16
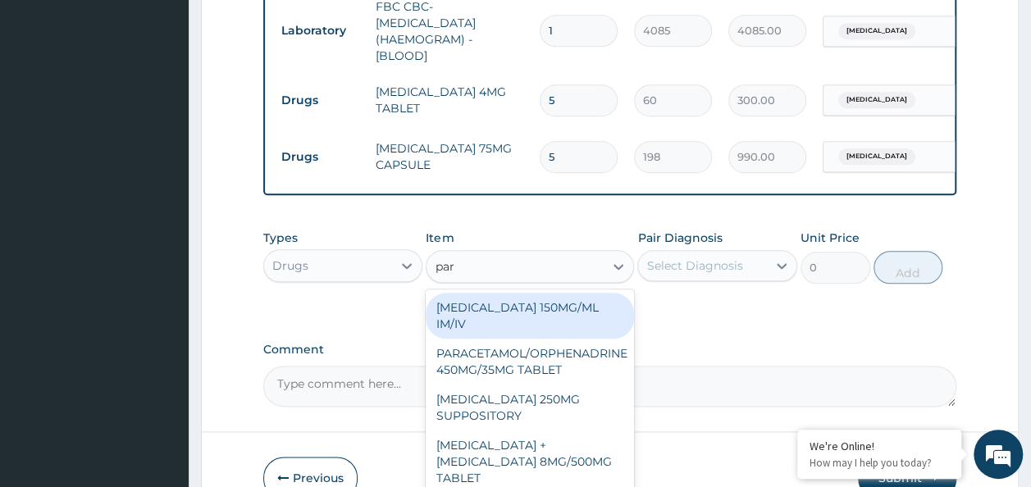
type input "para"
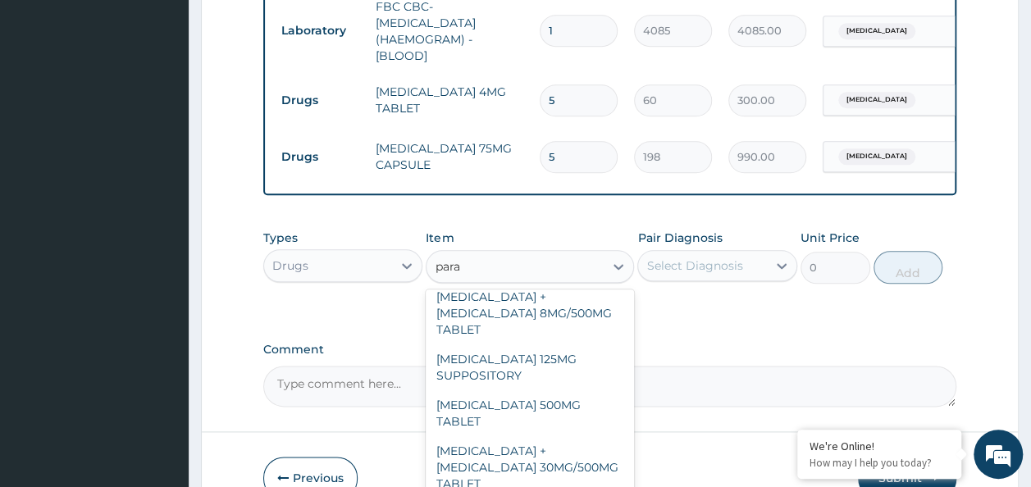
scroll to position [186, 0]
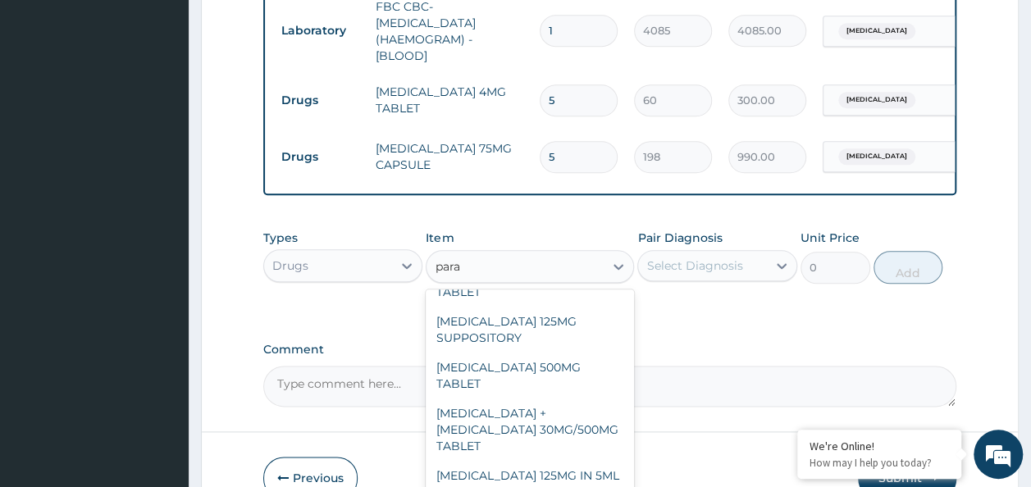
click at [534, 407] on div "PARACETAMOL + CODEINE 30MG/500MG TABLET" at bounding box center [530, 430] width 208 height 62
type input "343.2000122070312"
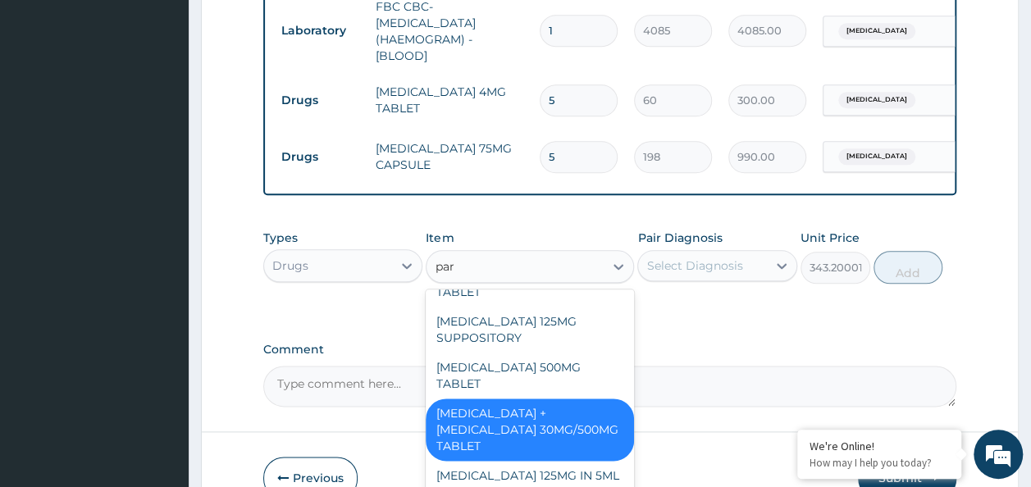
type input "para"
click at [578, 356] on div "PARACETAMOL 500MG TABLET" at bounding box center [530, 376] width 208 height 46
type input "30"
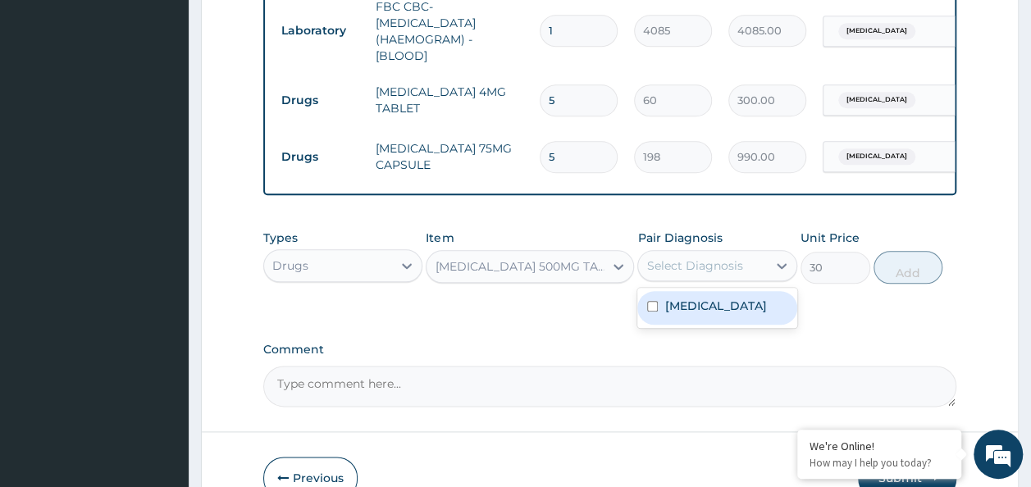
click at [755, 314] on label "Upper respiratory infection" at bounding box center [715, 306] width 102 height 16
checkbox input "true"
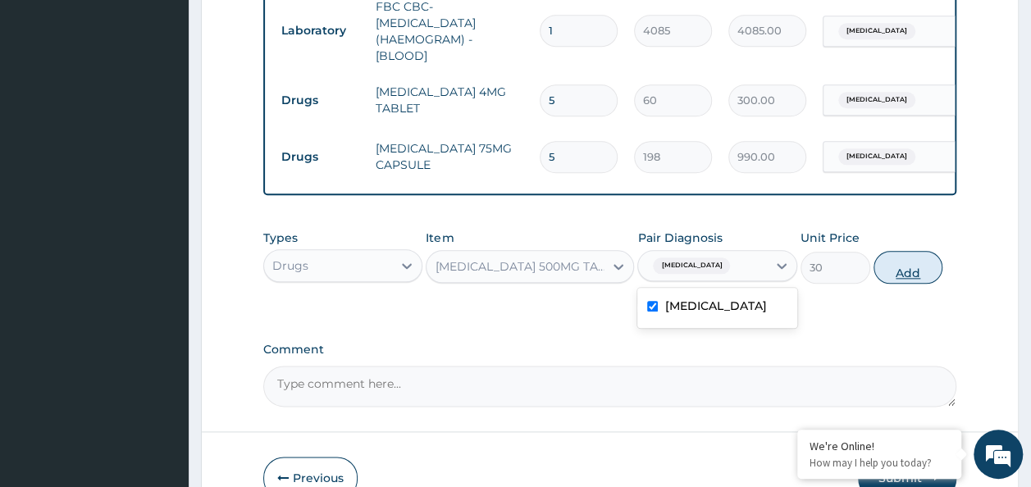
click at [912, 272] on button "Add" at bounding box center [908, 267] width 70 height 33
type input "0"
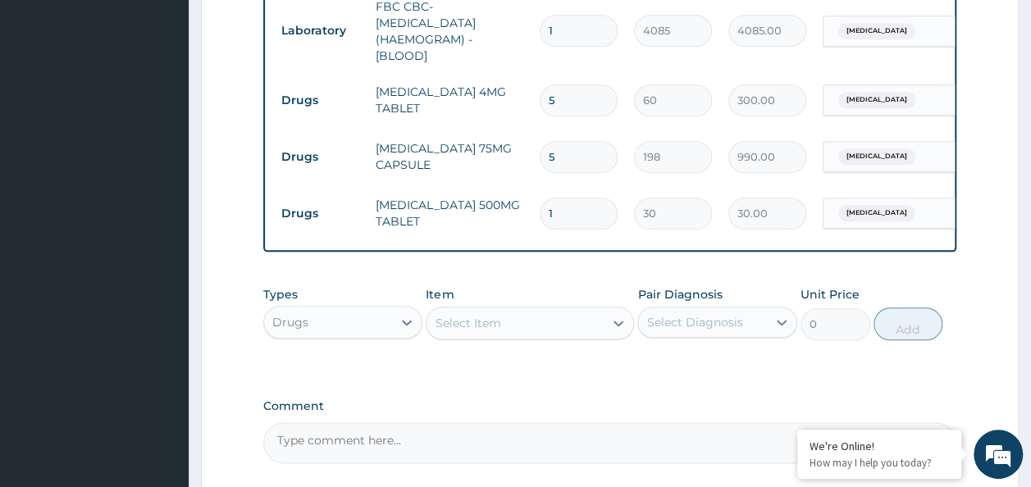
type input "18"
type input "540.00"
type input "18"
click at [385, 321] on div "Drugs" at bounding box center [328, 322] width 129 height 26
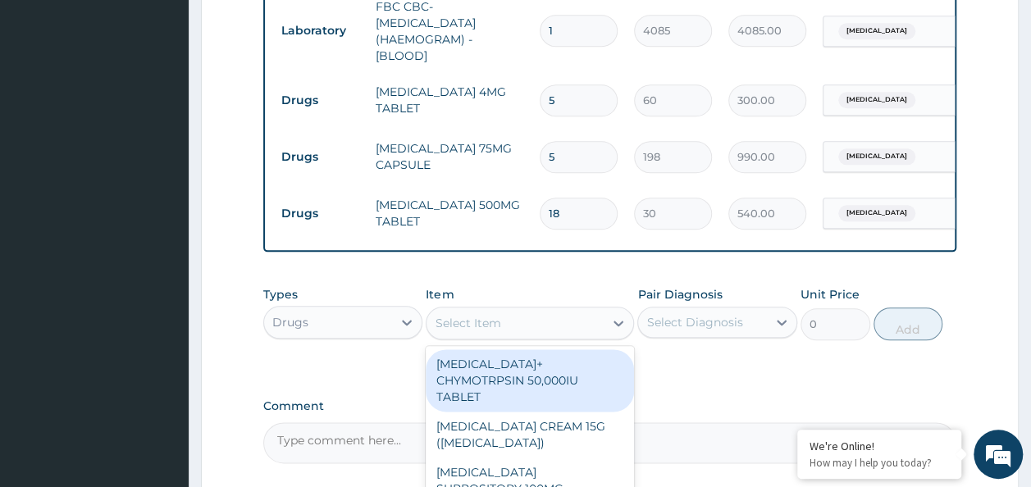
click at [571, 312] on div "Select Item" at bounding box center [514, 323] width 177 height 26
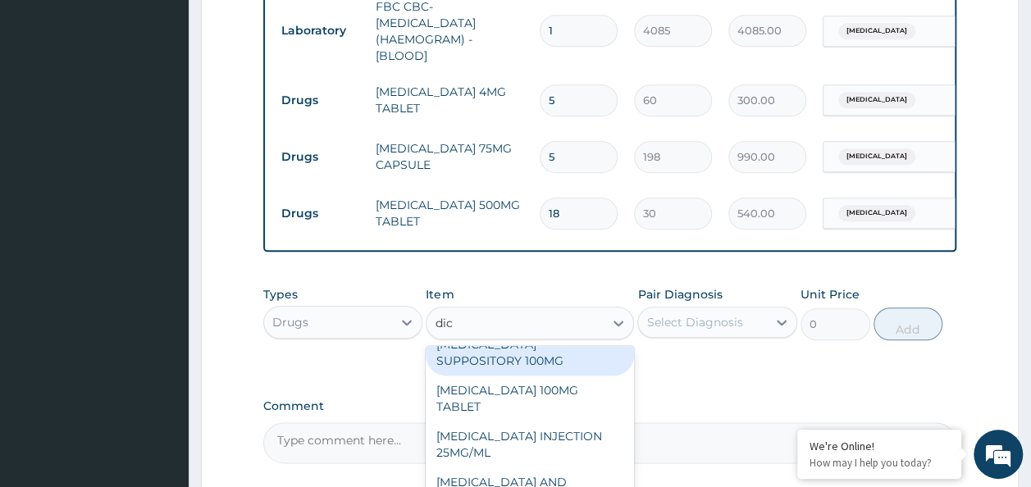
scroll to position [0, 0]
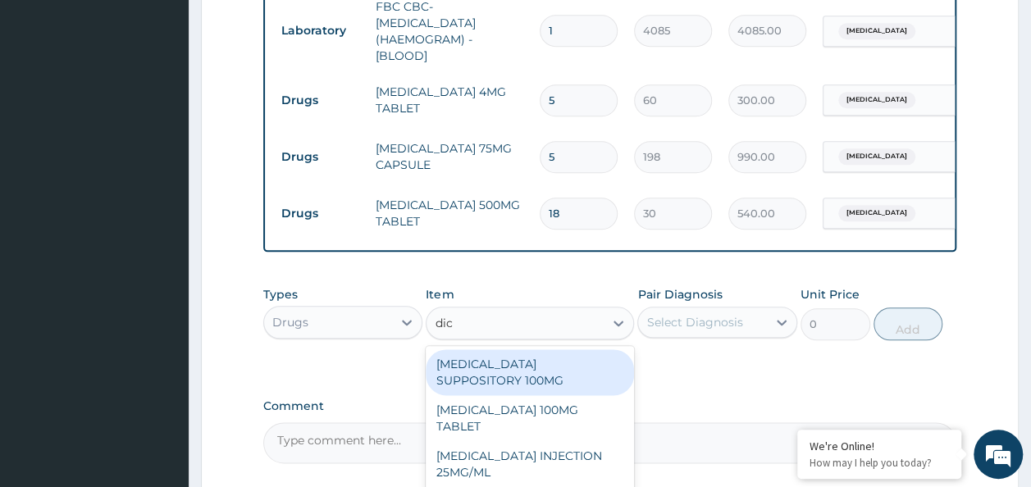
type input "dic"
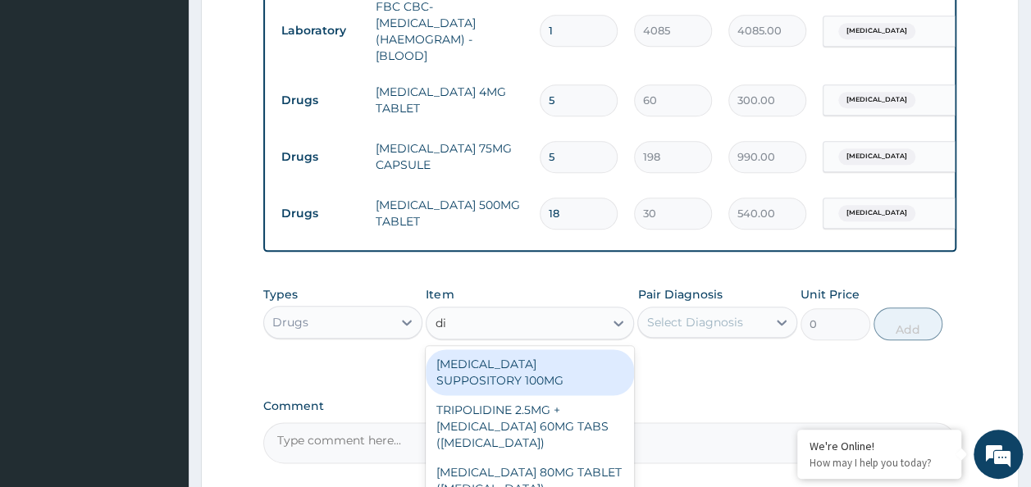
type input "dic"
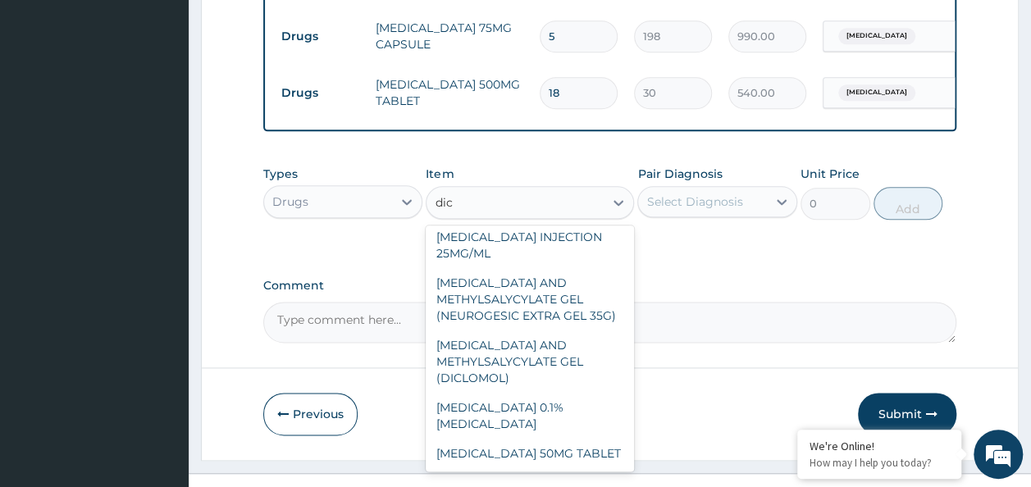
scroll to position [98, 0]
click at [567, 305] on div "DICLOFENAC AND METHYLSALYCYLATE GEL (NEUROGESIC EXTRA GEL 35G)" at bounding box center [530, 299] width 208 height 62
type input "1956"
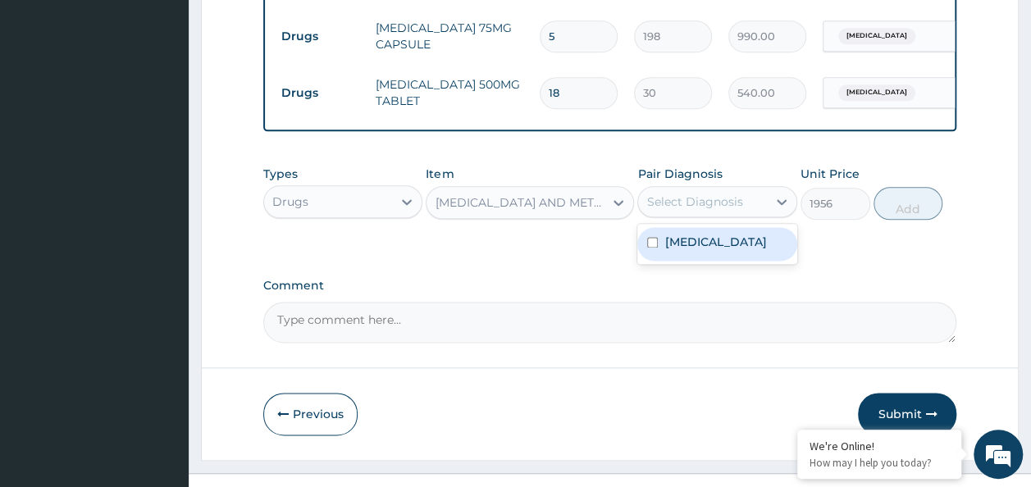
click at [716, 250] on label "Upper respiratory infection" at bounding box center [715, 242] width 102 height 16
checkbox input "true"
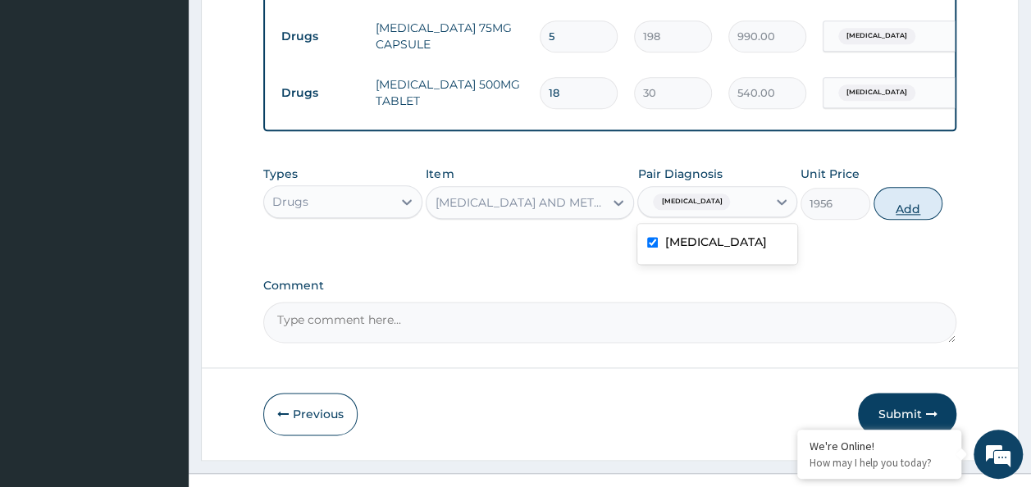
click at [923, 210] on button "Add" at bounding box center [908, 203] width 70 height 33
type input "0"
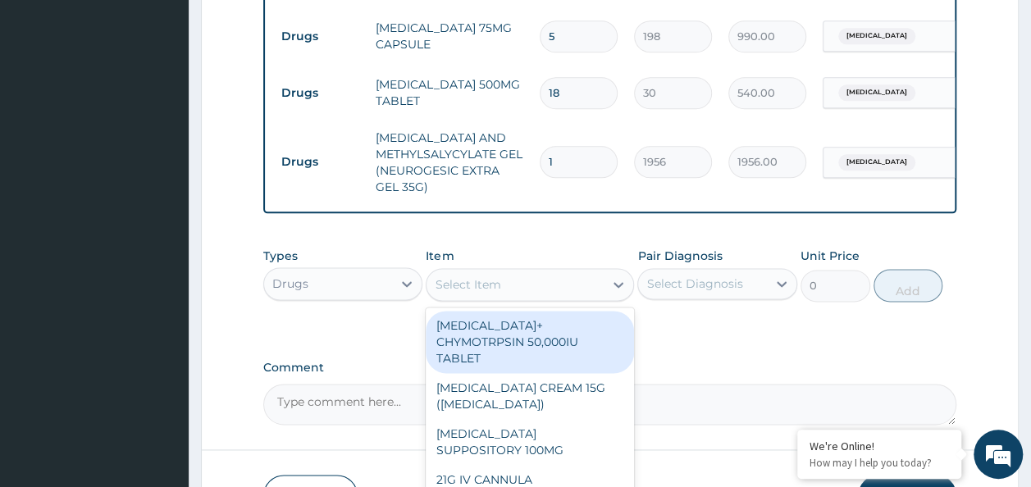
click at [485, 289] on div "Select Item" at bounding box center [468, 284] width 66 height 16
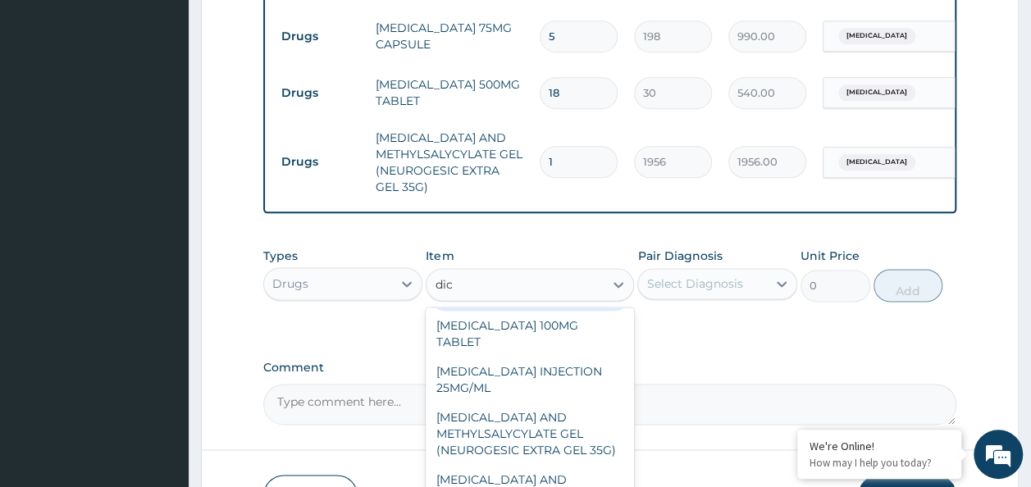
scroll to position [0, 0]
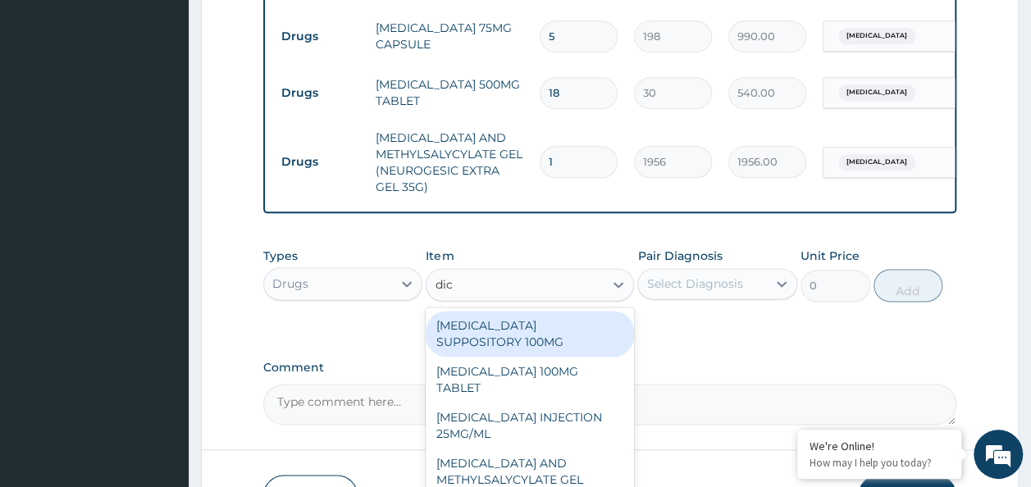
type input "dic"
click at [752, 385] on textarea "Comment" at bounding box center [610, 404] width 694 height 41
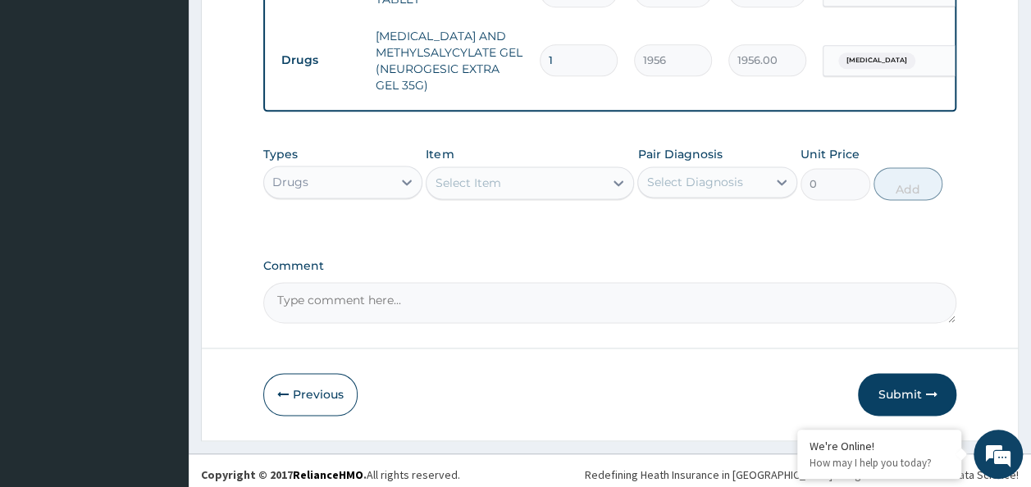
scroll to position [1044, 0]
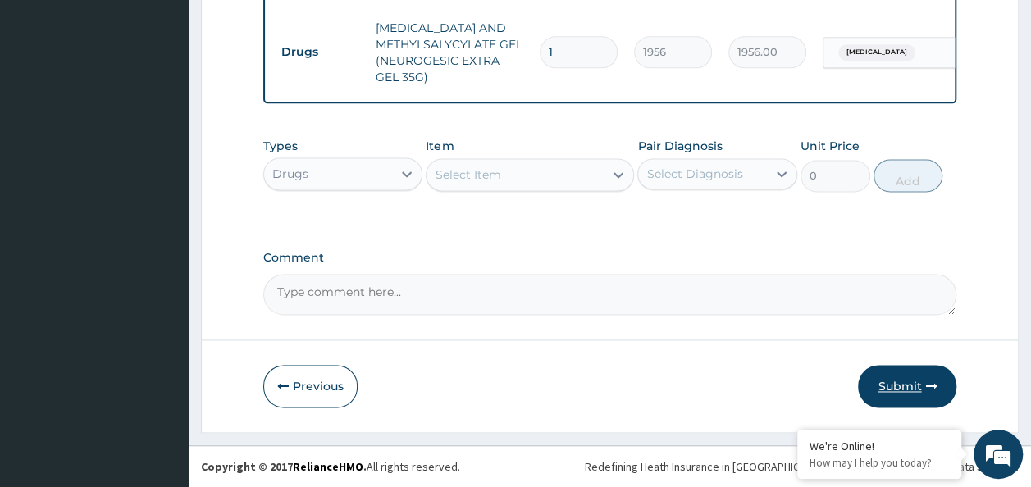
click at [914, 389] on button "Submit" at bounding box center [907, 386] width 98 height 43
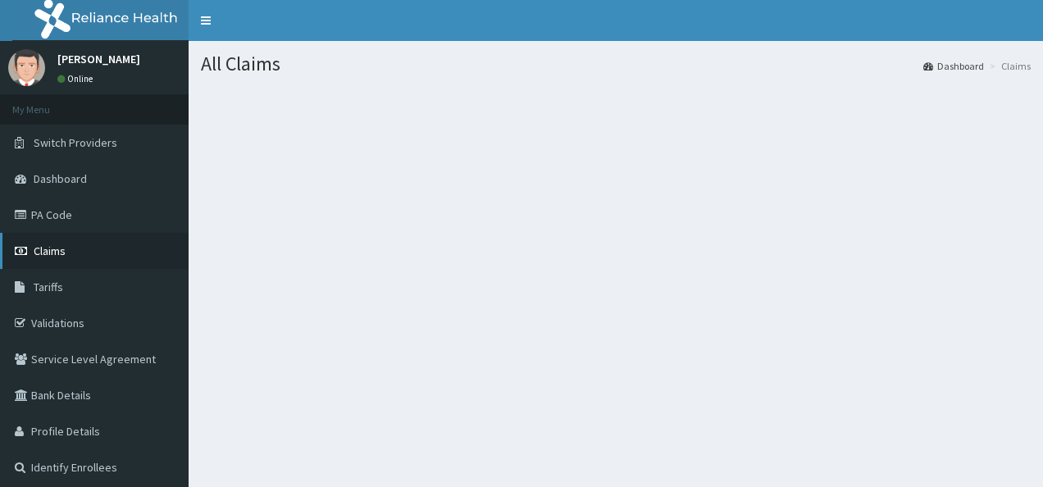
click at [85, 256] on link "Claims" at bounding box center [94, 251] width 189 height 36
